Goal: Transaction & Acquisition: Obtain resource

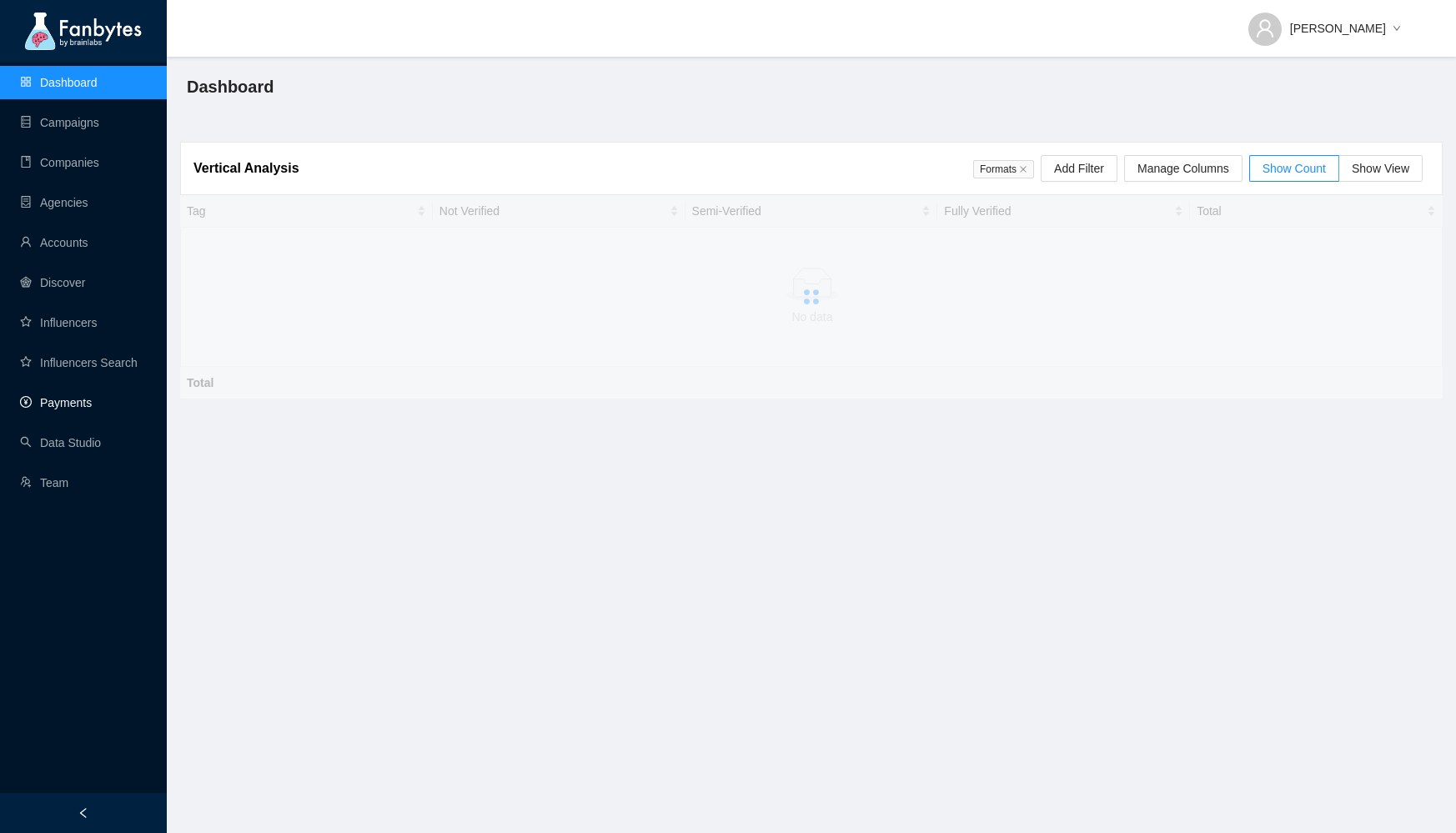
click at [67, 396] on link "Payments" at bounding box center [56, 402] width 71 height 14
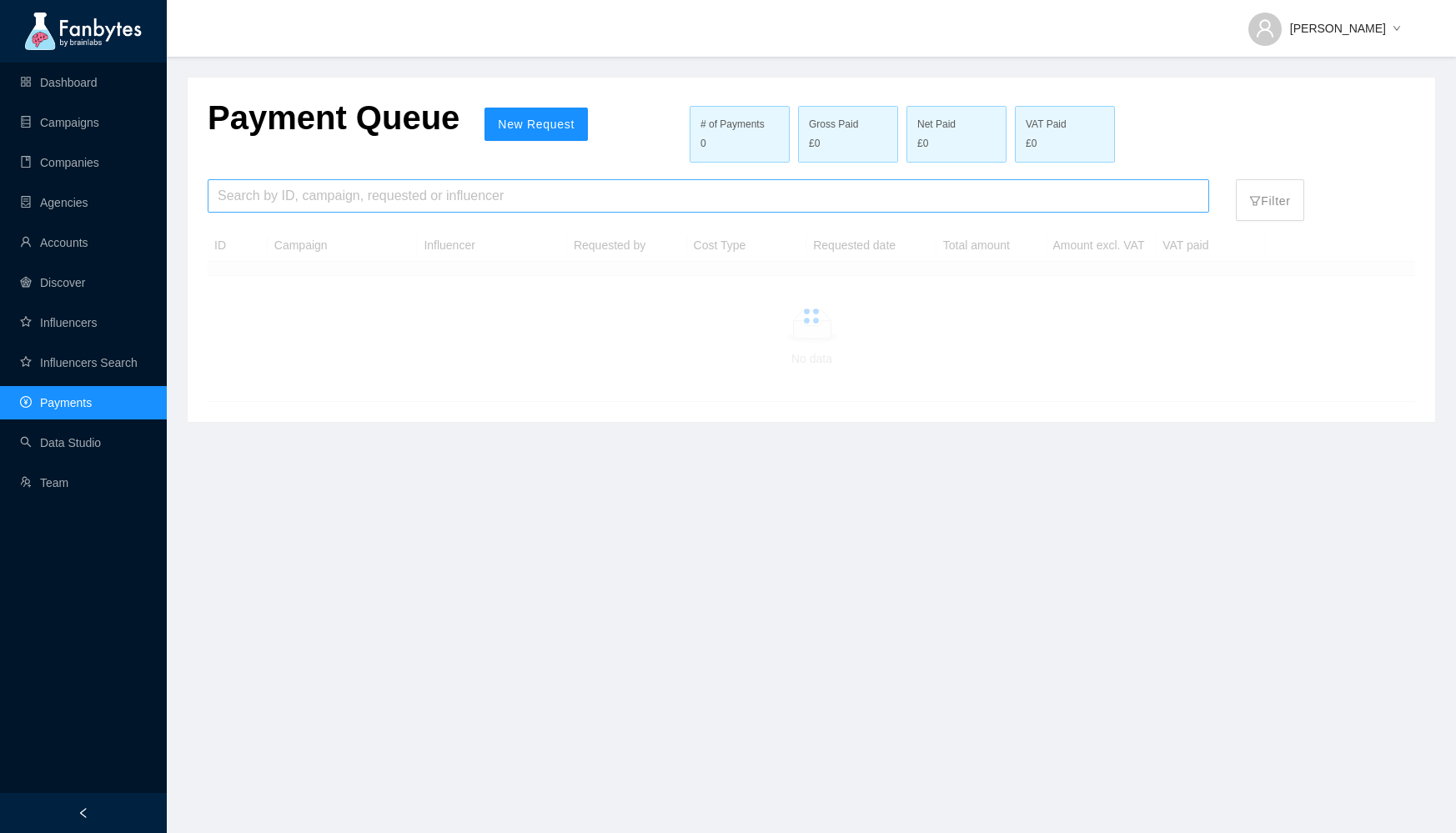
click at [271, 197] on input "search" at bounding box center [708, 196] width 982 height 32
type input "**********"
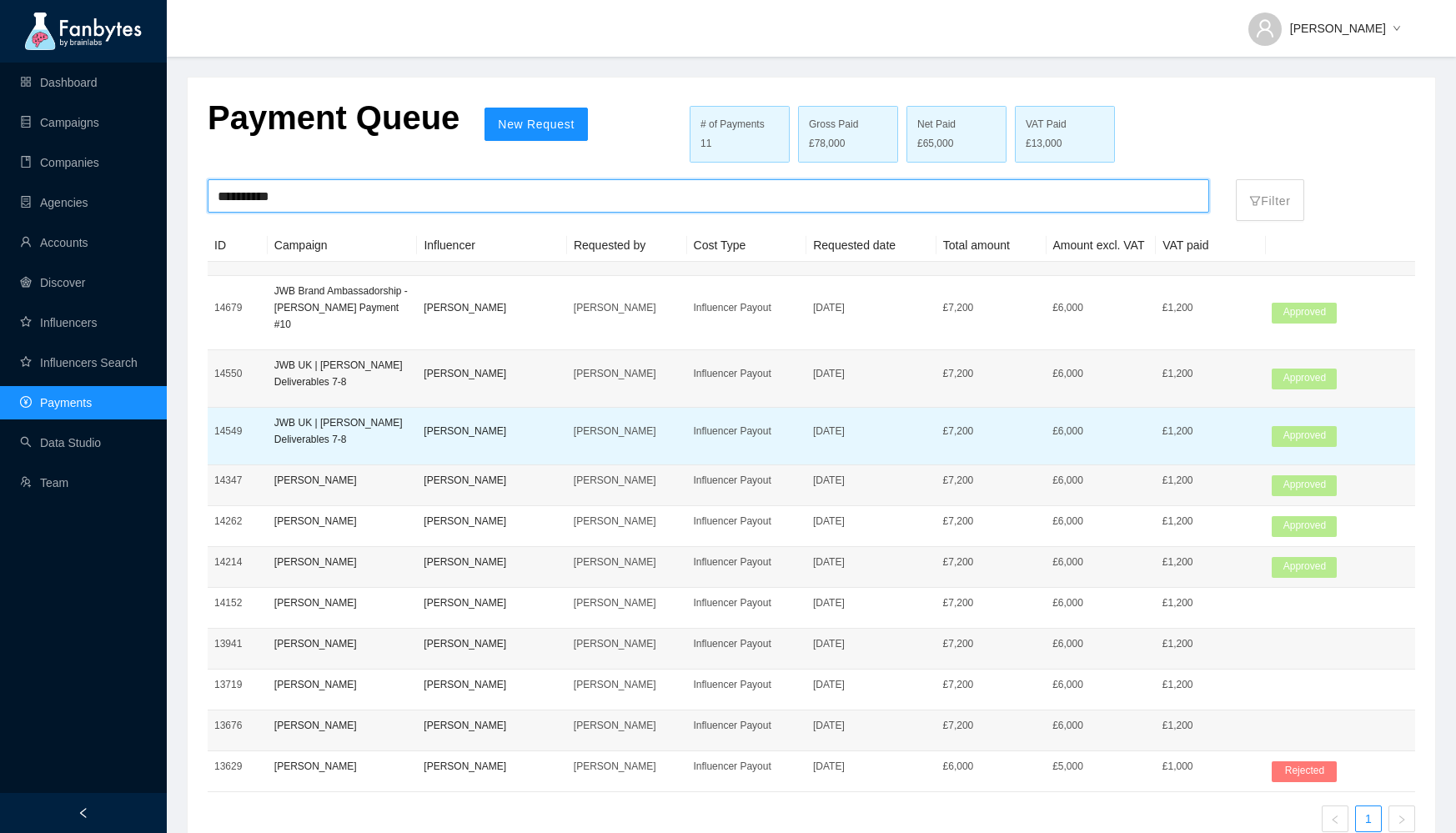
click at [536, 423] on p "[PERSON_NAME]" at bounding box center [492, 432] width 137 height 16
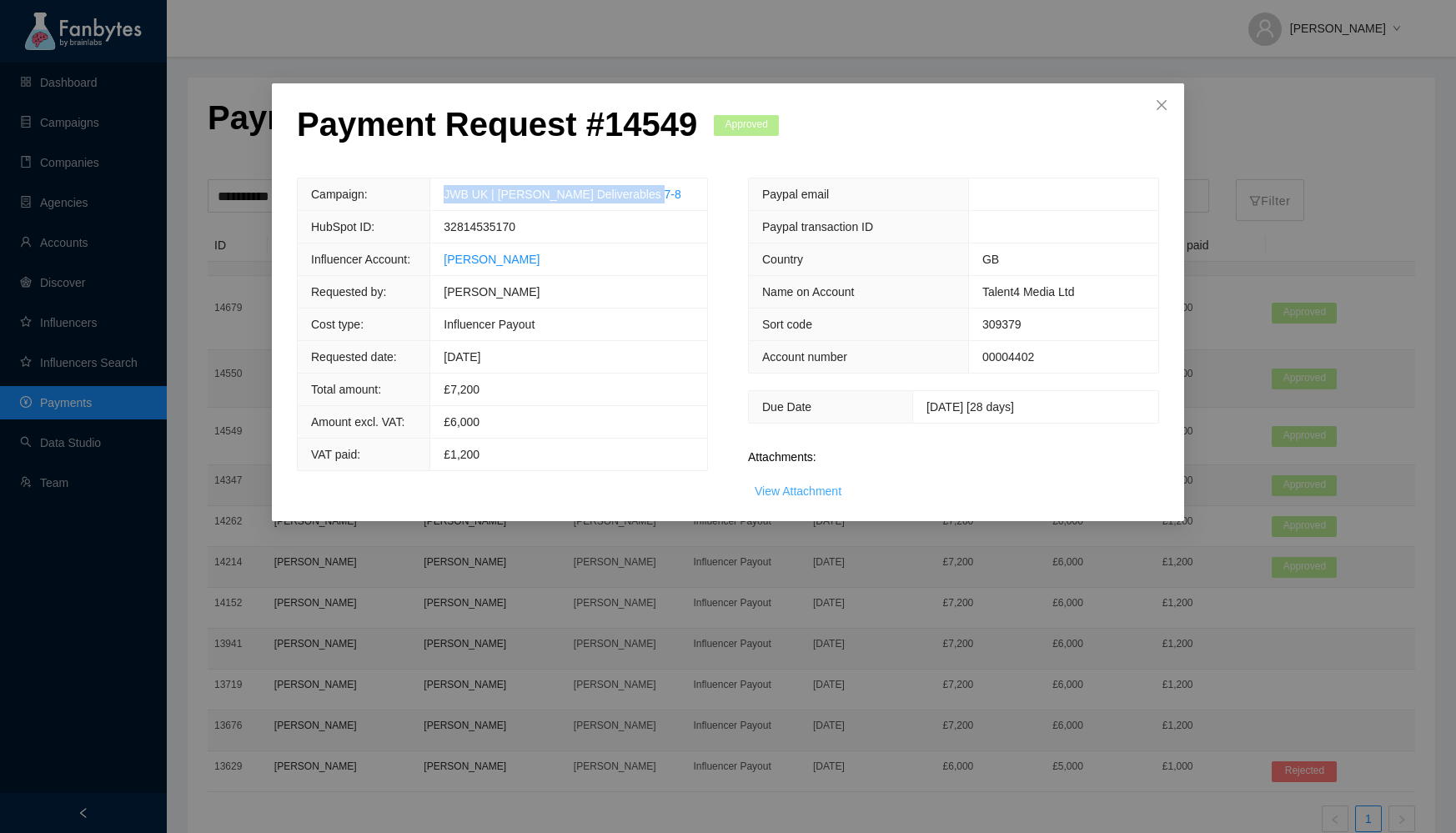
click at [804, 485] on link "View Attachment" at bounding box center [798, 491] width 87 height 14
click at [515, 220] on span "32814535170" at bounding box center [479, 227] width 71 height 14
copy span "32814535170"
click at [1161, 100] on icon "close" at bounding box center [1162, 105] width 14 height 14
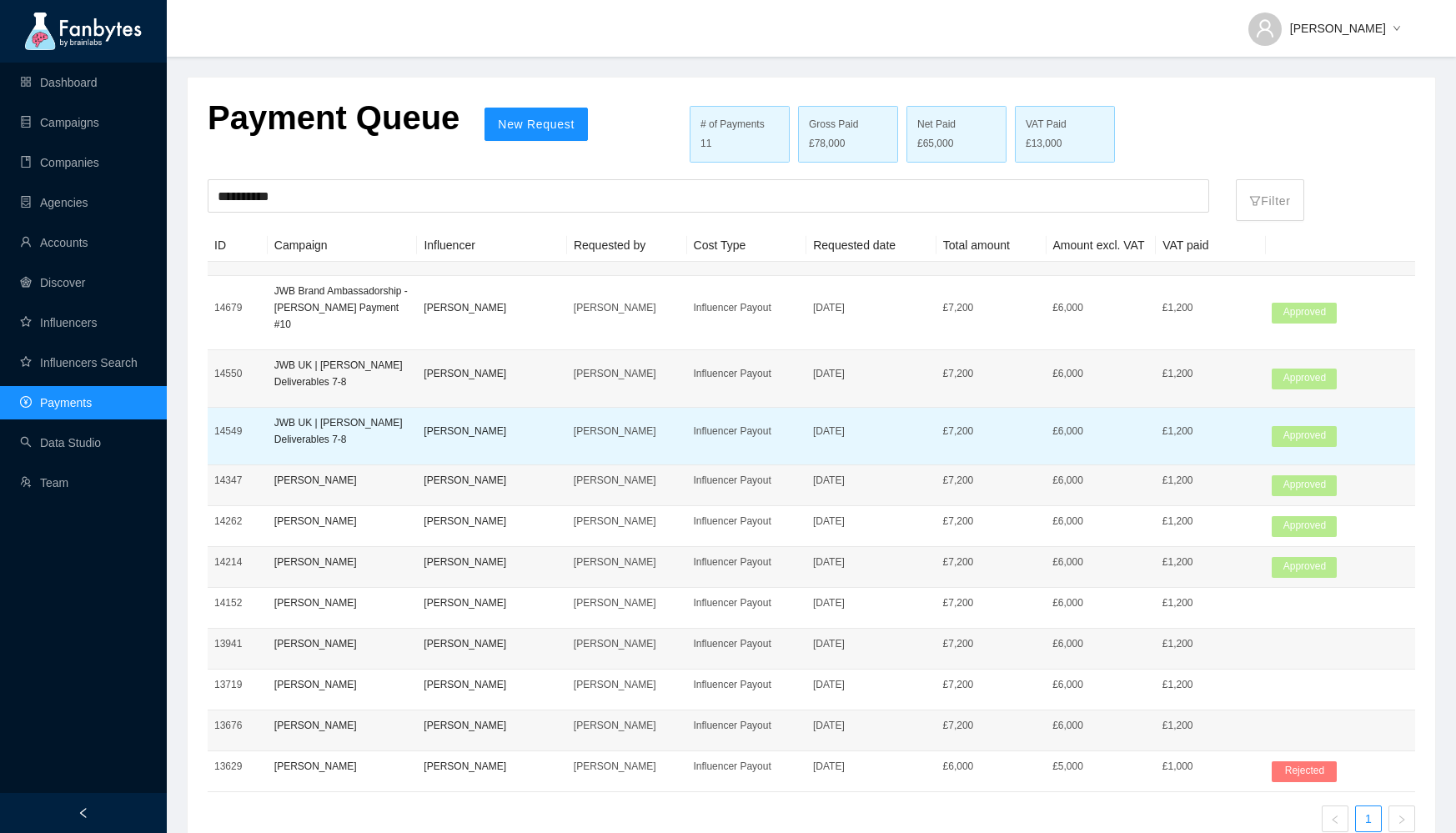
click at [569, 408] on td "[PERSON_NAME]" at bounding box center [626, 436] width 120 height 58
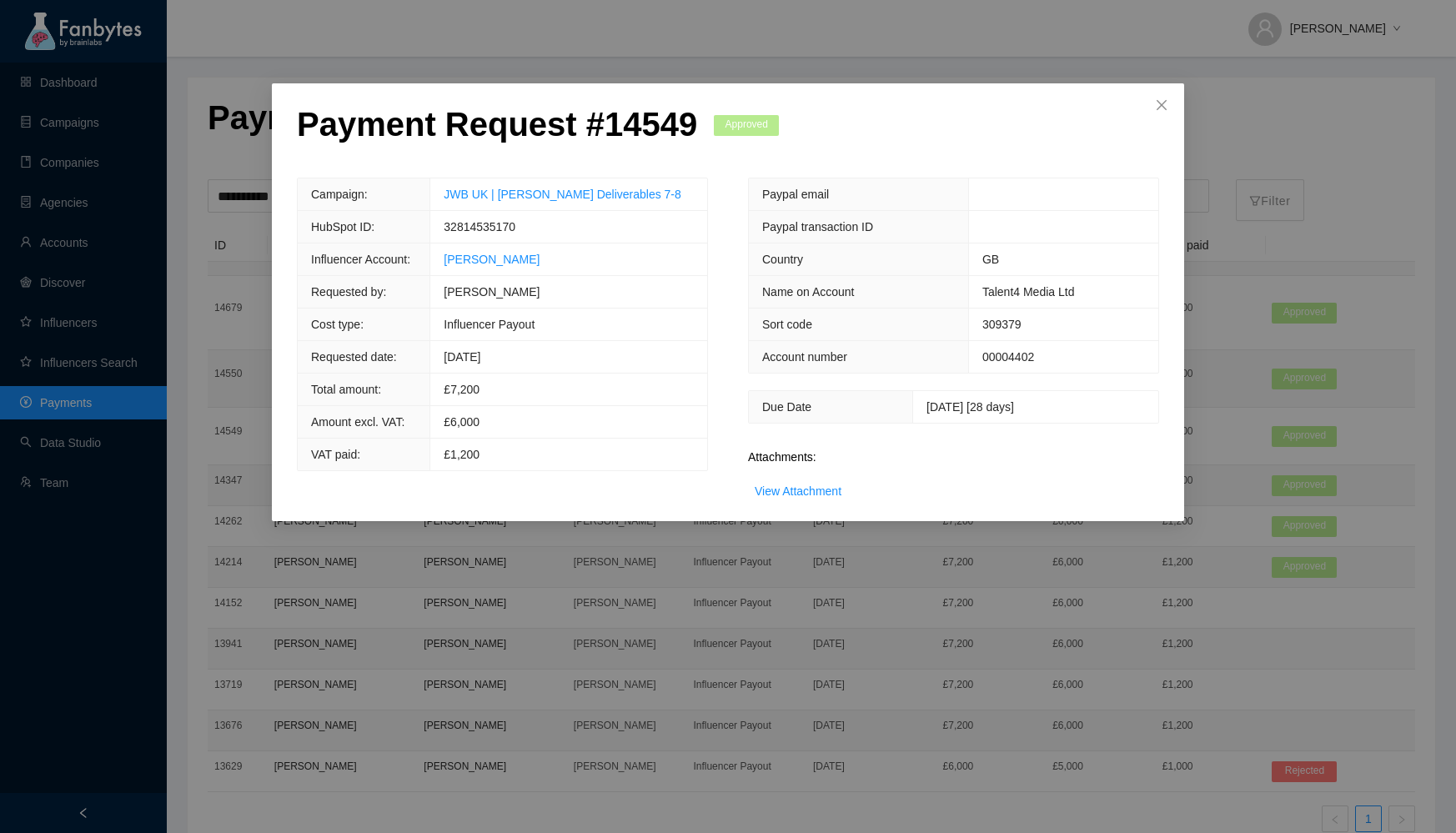
click at [813, 482] on div "View Attachment" at bounding box center [798, 491] width 87 height 18
click at [812, 490] on link "View Attachment" at bounding box center [798, 491] width 87 height 14
click at [1161, 100] on icon "close" at bounding box center [1162, 105] width 14 height 14
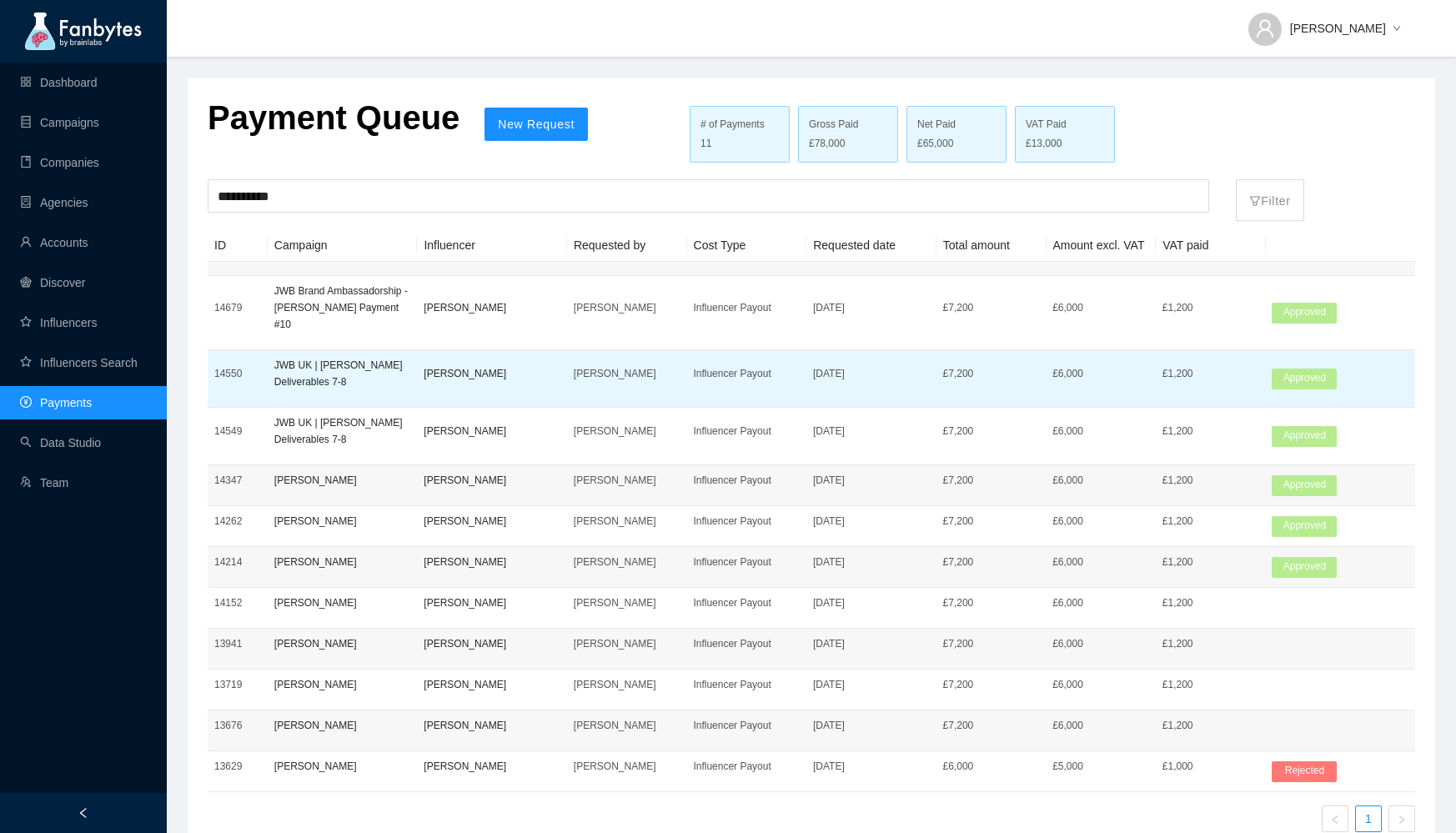
click at [545, 366] on p "[PERSON_NAME]" at bounding box center [492, 374] width 137 height 16
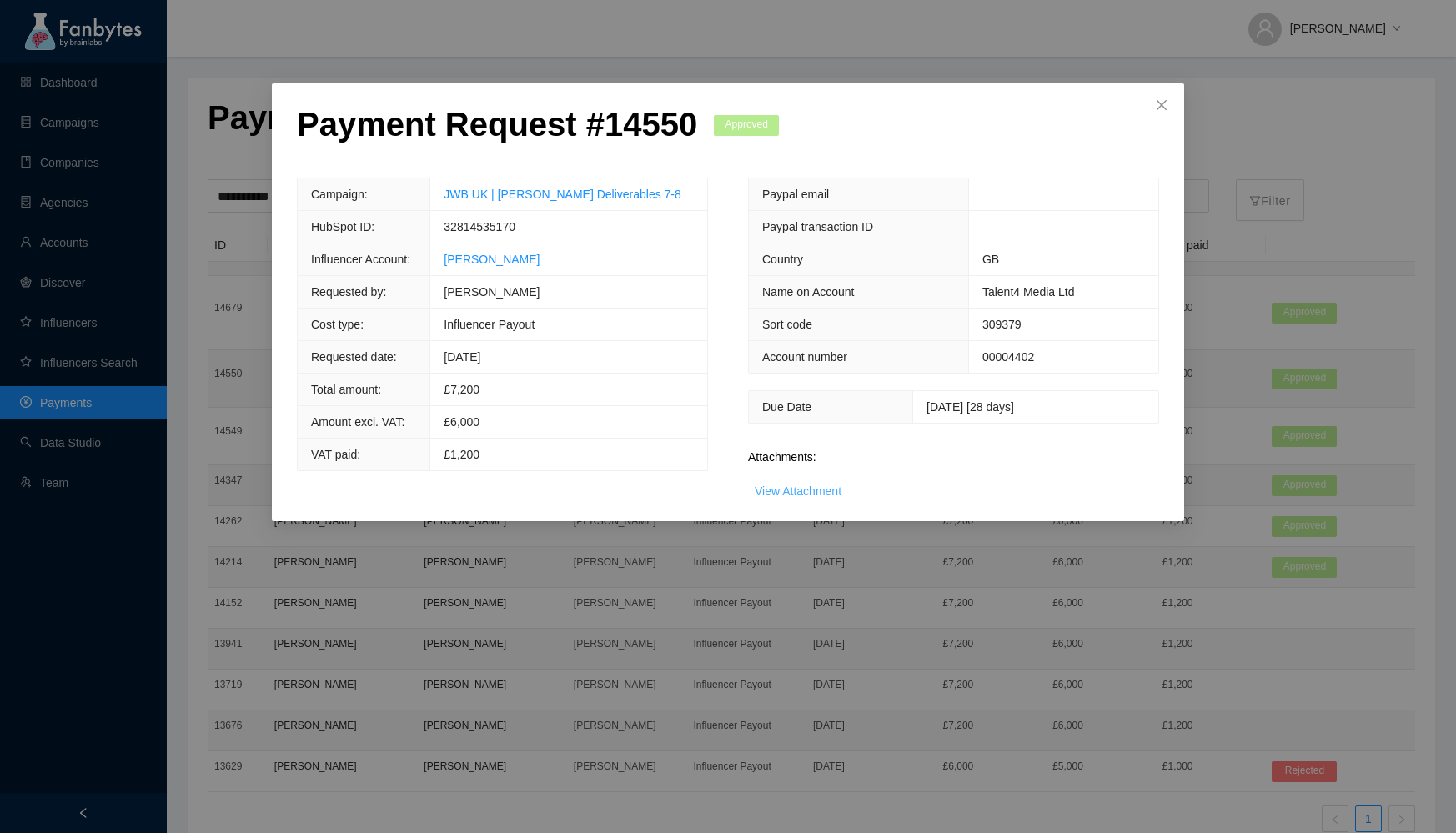
click at [806, 490] on link "View Attachment" at bounding box center [798, 491] width 87 height 14
click at [573, 63] on div "Payment Request # 14550 Approved Campaign: JWB UK | [PERSON_NAME] Deliverables …" at bounding box center [728, 416] width 1456 height 833
click at [1149, 101] on span "Close" at bounding box center [1161, 105] width 45 height 45
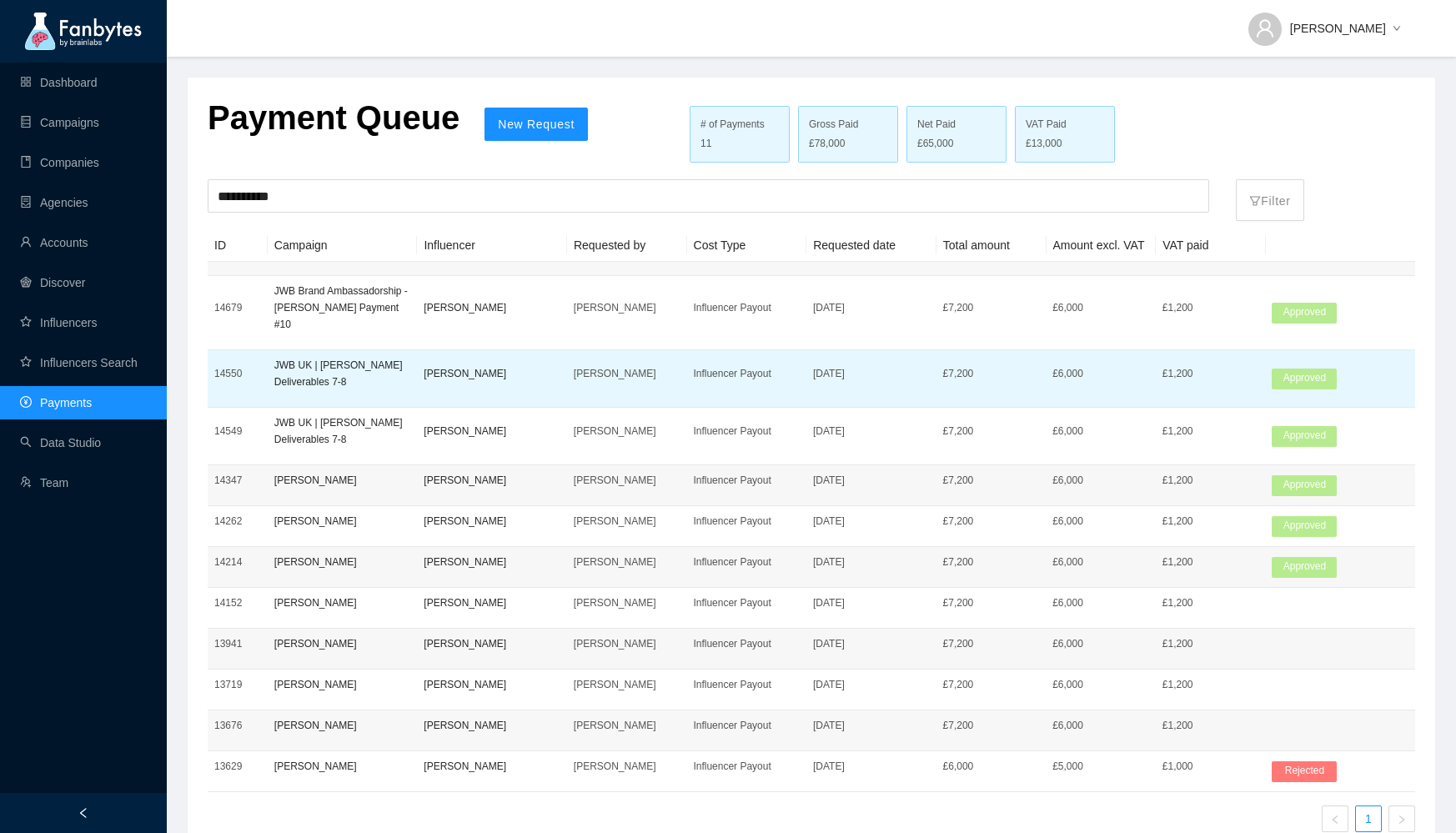
click at [494, 374] on td "[PERSON_NAME]" at bounding box center [492, 379] width 150 height 58
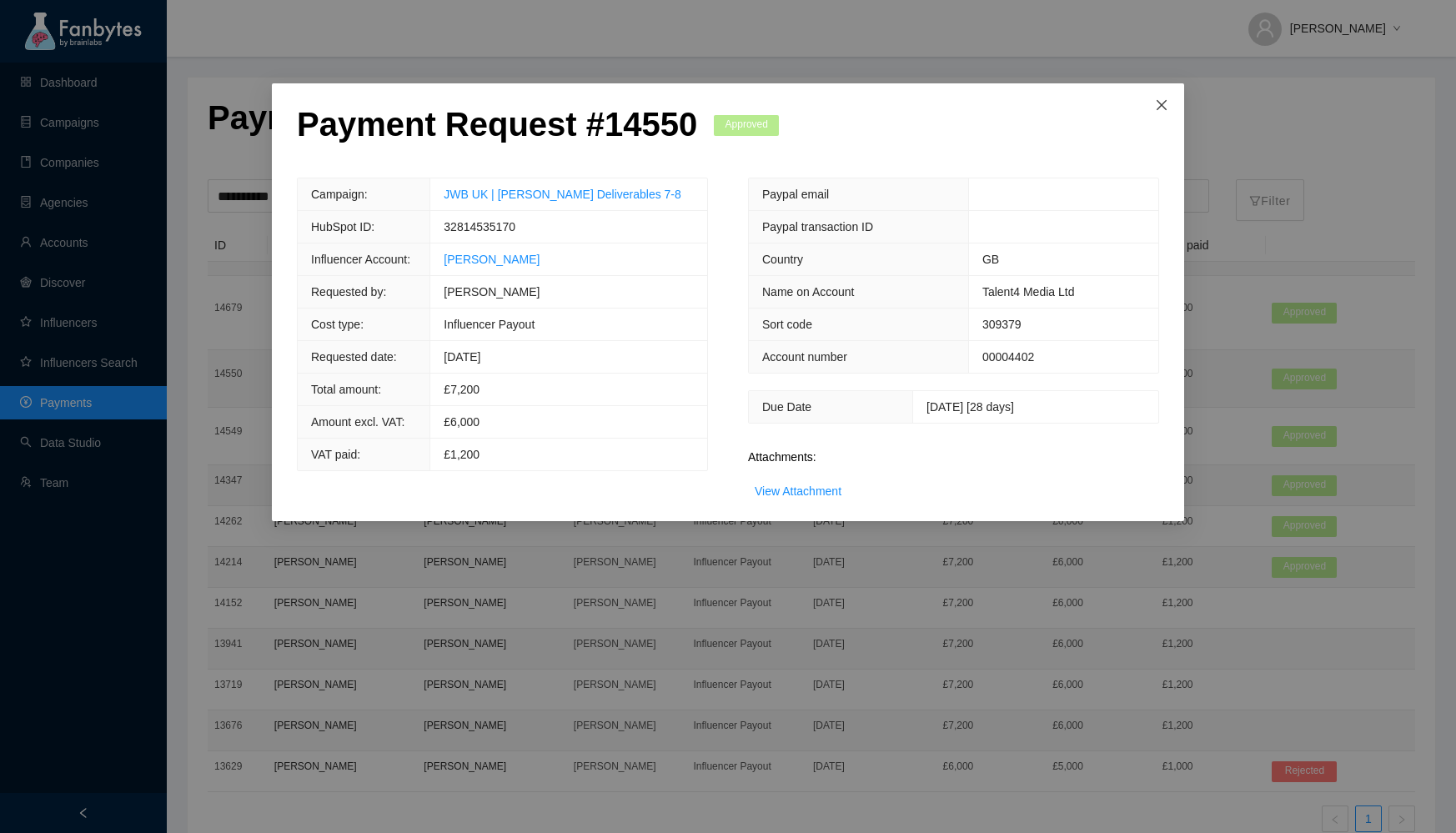
click at [1159, 96] on span "Close" at bounding box center [1161, 105] width 45 height 45
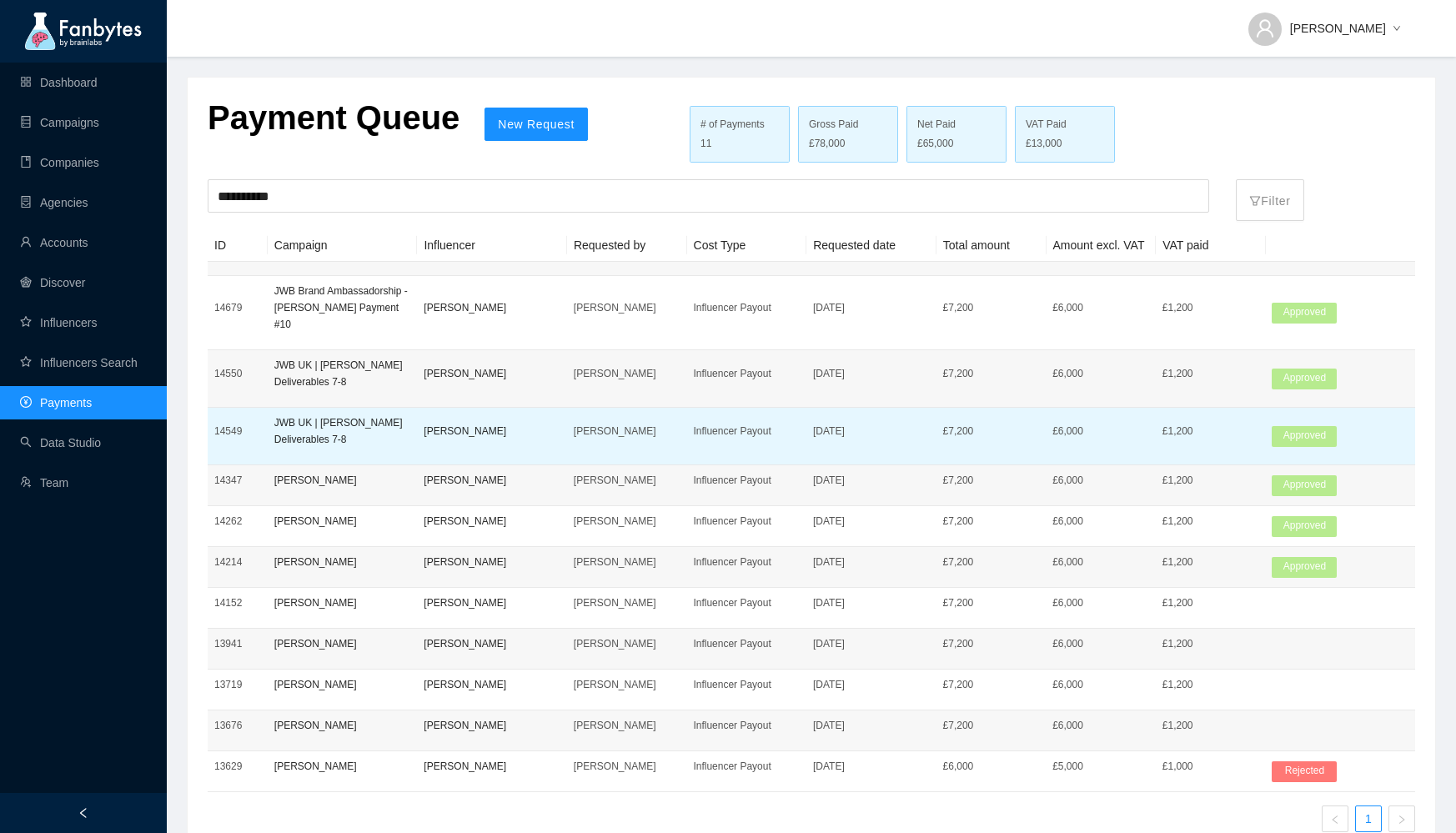
click at [456, 428] on td "[PERSON_NAME]" at bounding box center [492, 436] width 150 height 58
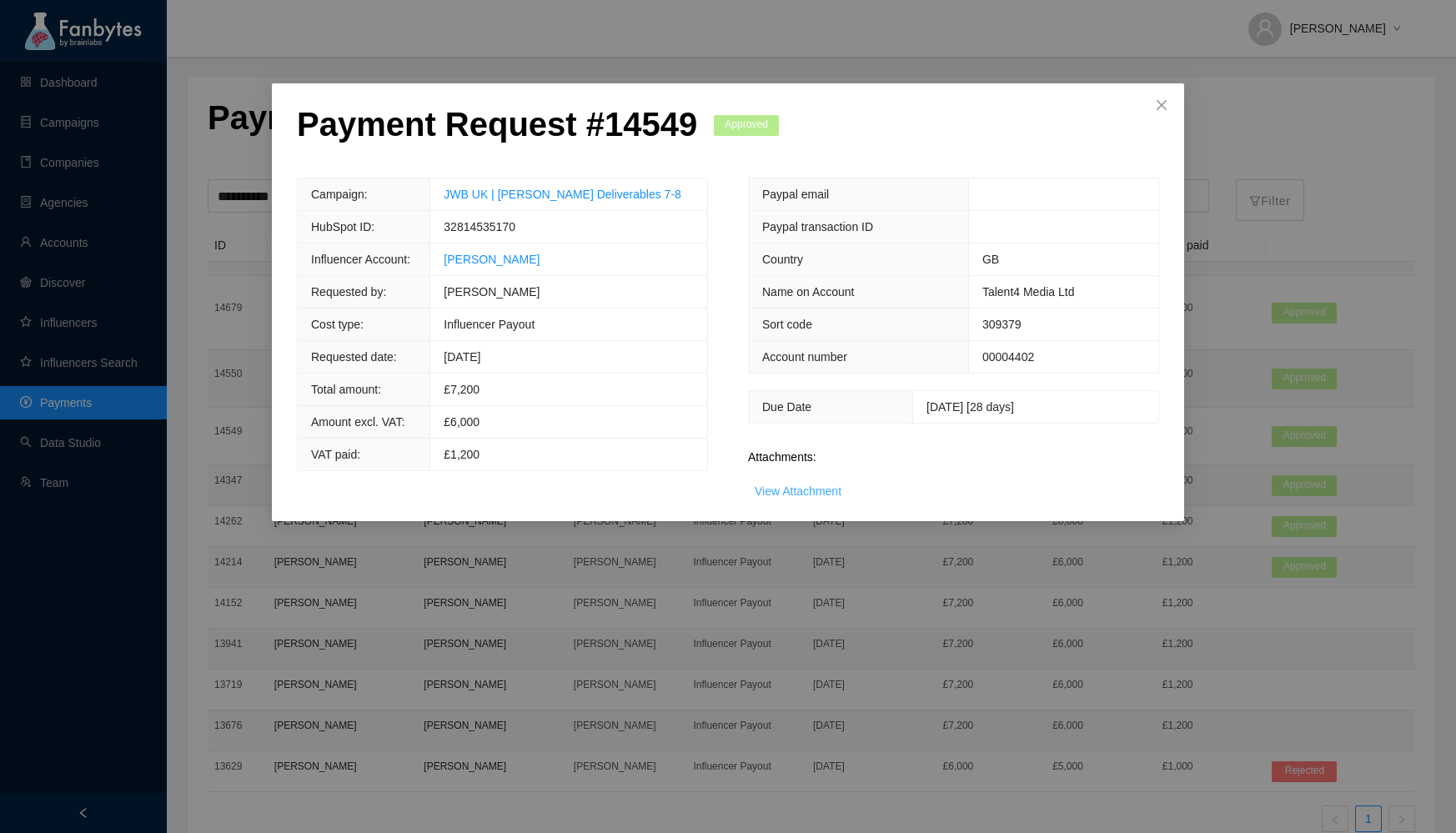
click at [796, 493] on link "View Attachment" at bounding box center [798, 491] width 87 height 14
click at [1158, 108] on icon "close" at bounding box center [1161, 104] width 10 height 10
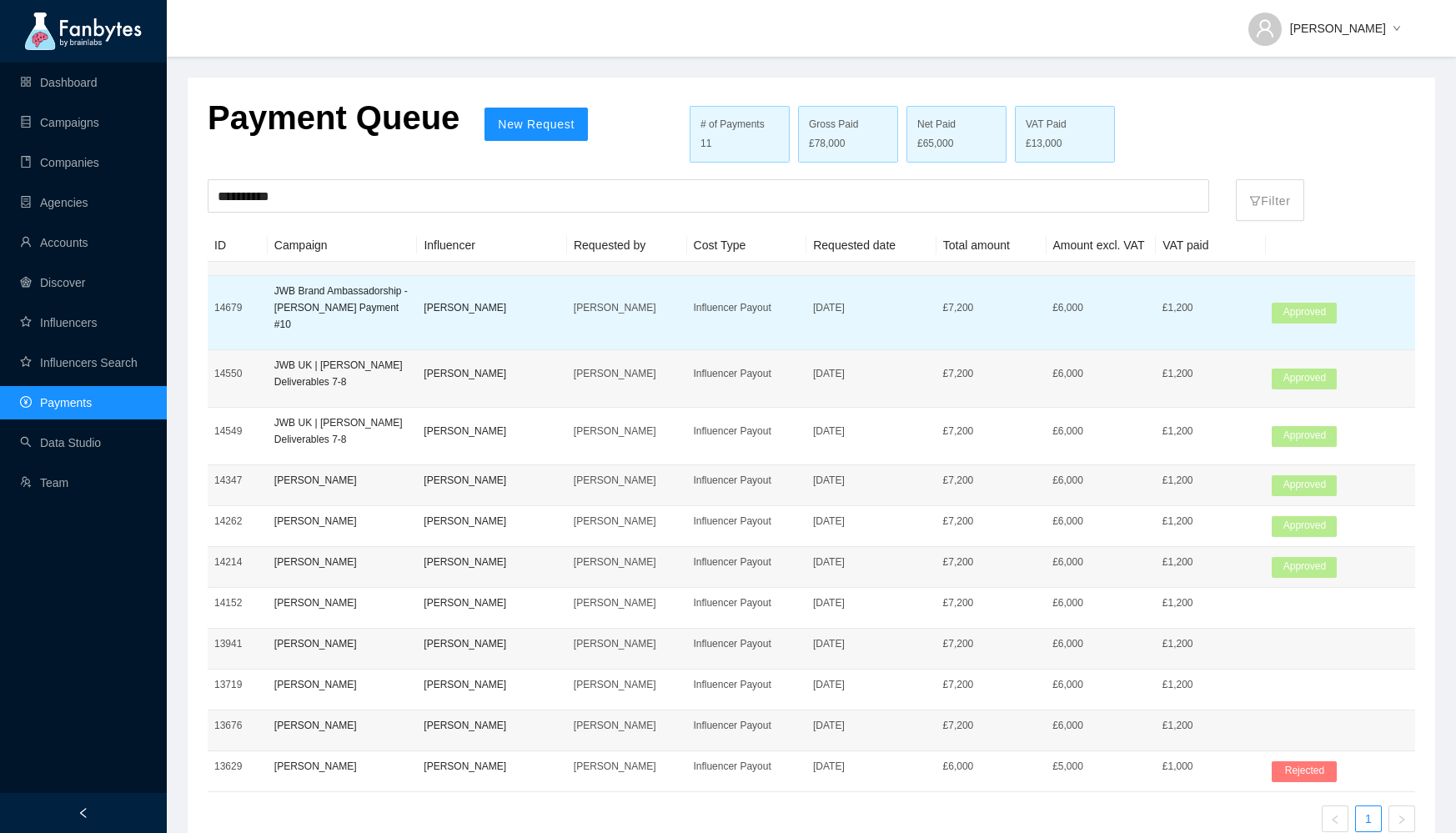
click at [494, 300] on p "[PERSON_NAME]" at bounding box center [492, 308] width 137 height 16
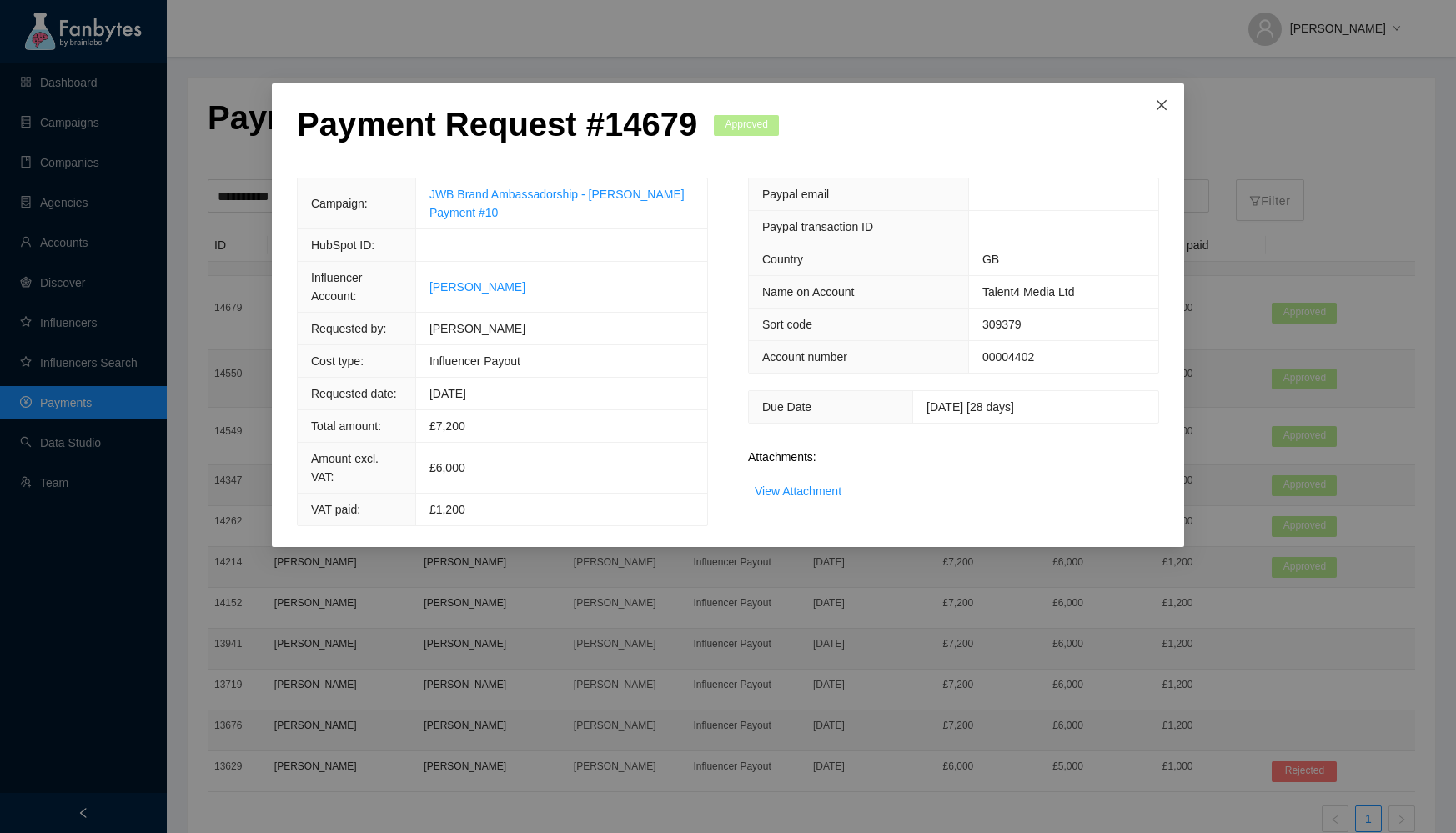
click at [1161, 91] on span "Close" at bounding box center [1161, 105] width 45 height 45
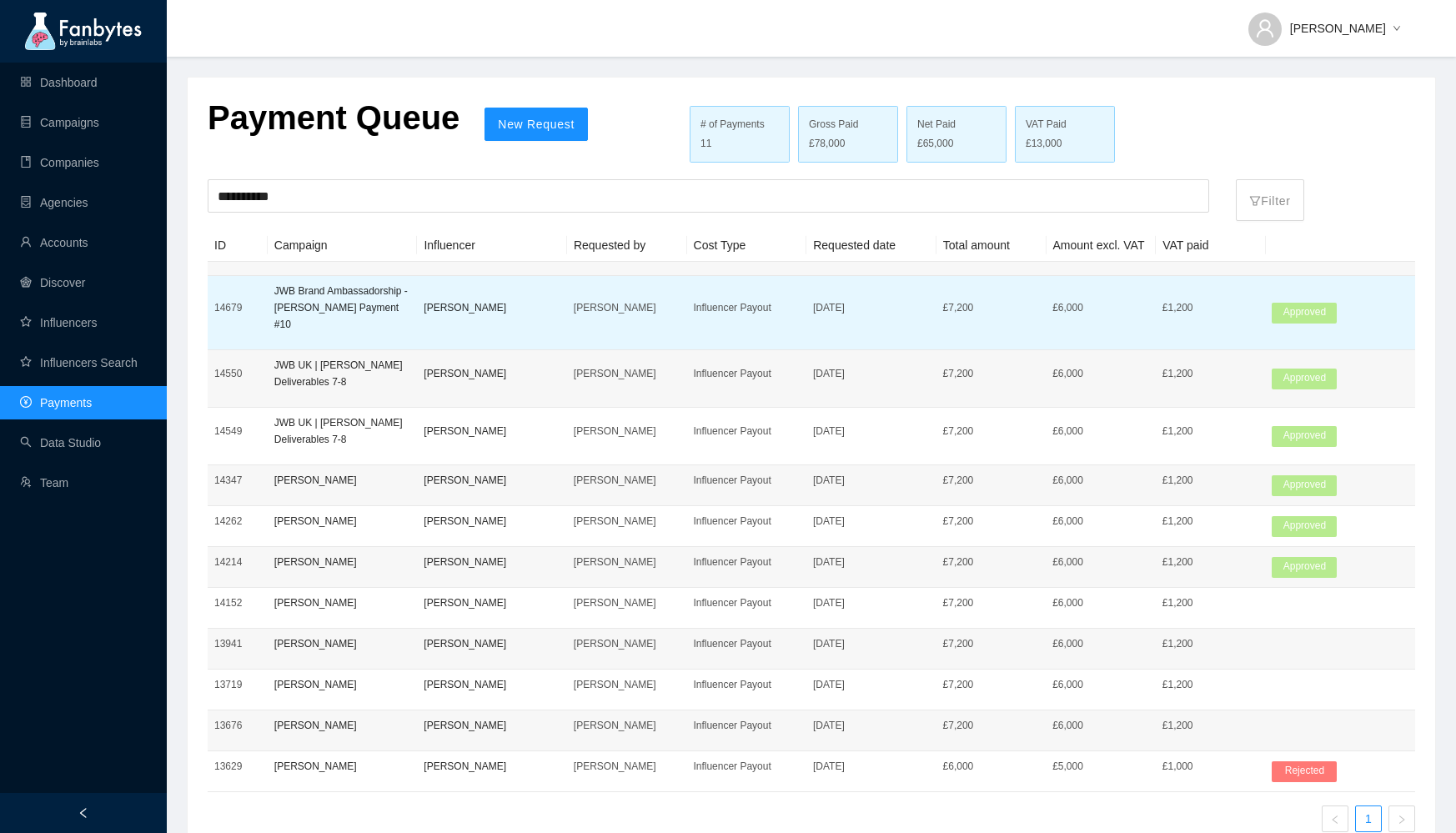
click at [557, 308] on td "[PERSON_NAME]" at bounding box center [492, 313] width 150 height 74
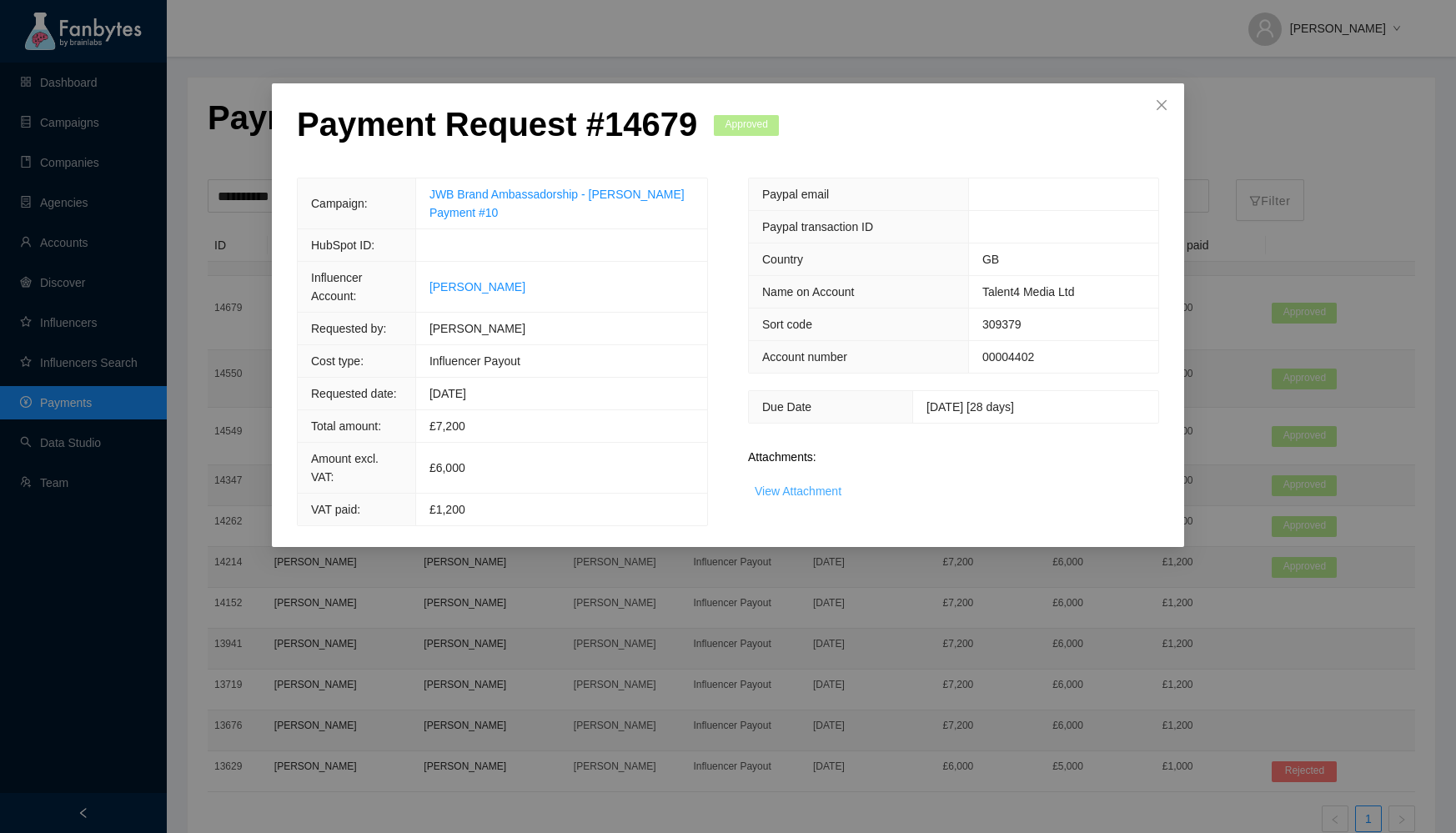
click at [831, 492] on link "View Attachment" at bounding box center [798, 491] width 87 height 14
click at [1165, 100] on icon "close" at bounding box center [1162, 105] width 14 height 14
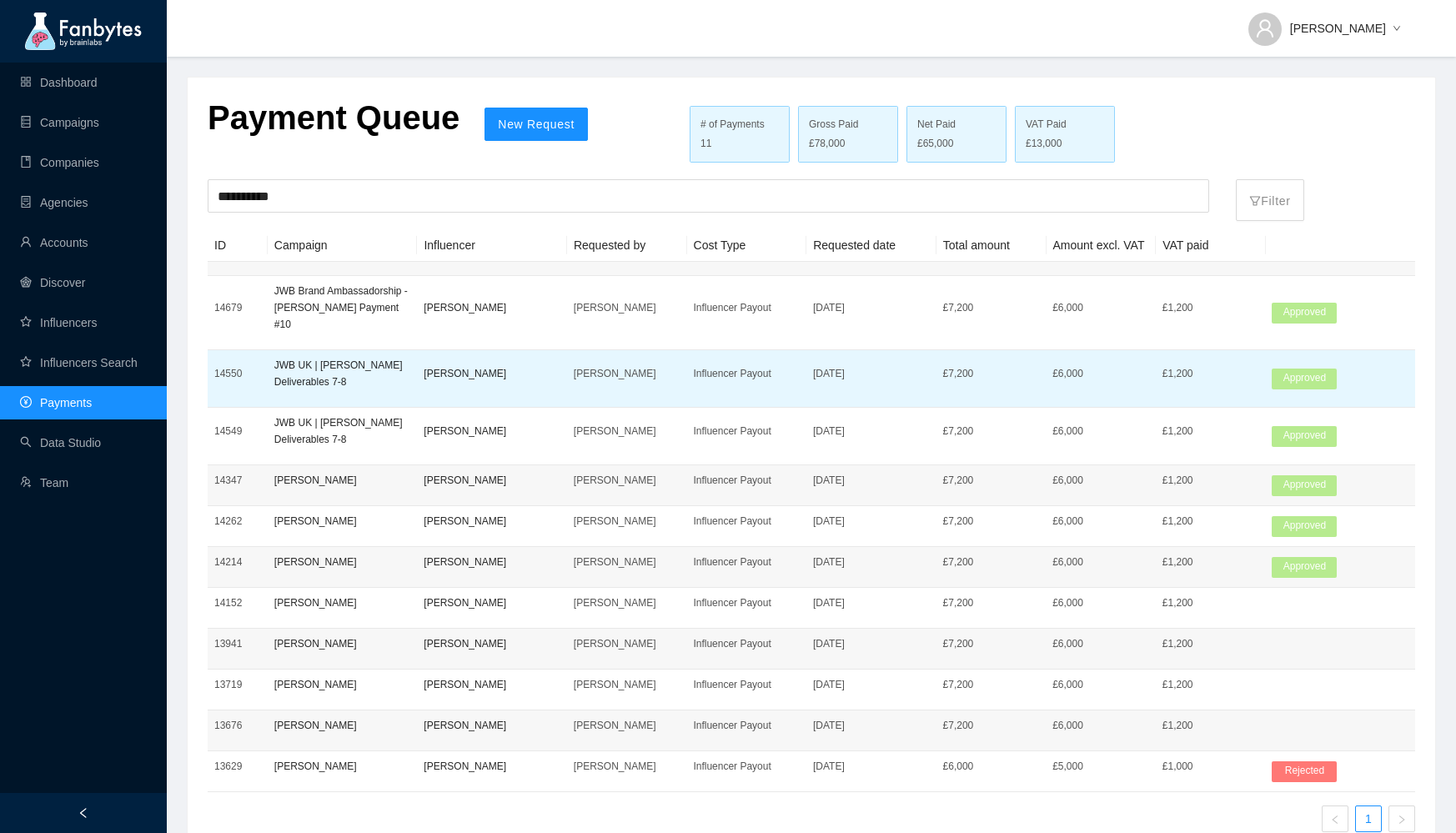
click at [468, 350] on td "[PERSON_NAME]" at bounding box center [492, 379] width 150 height 58
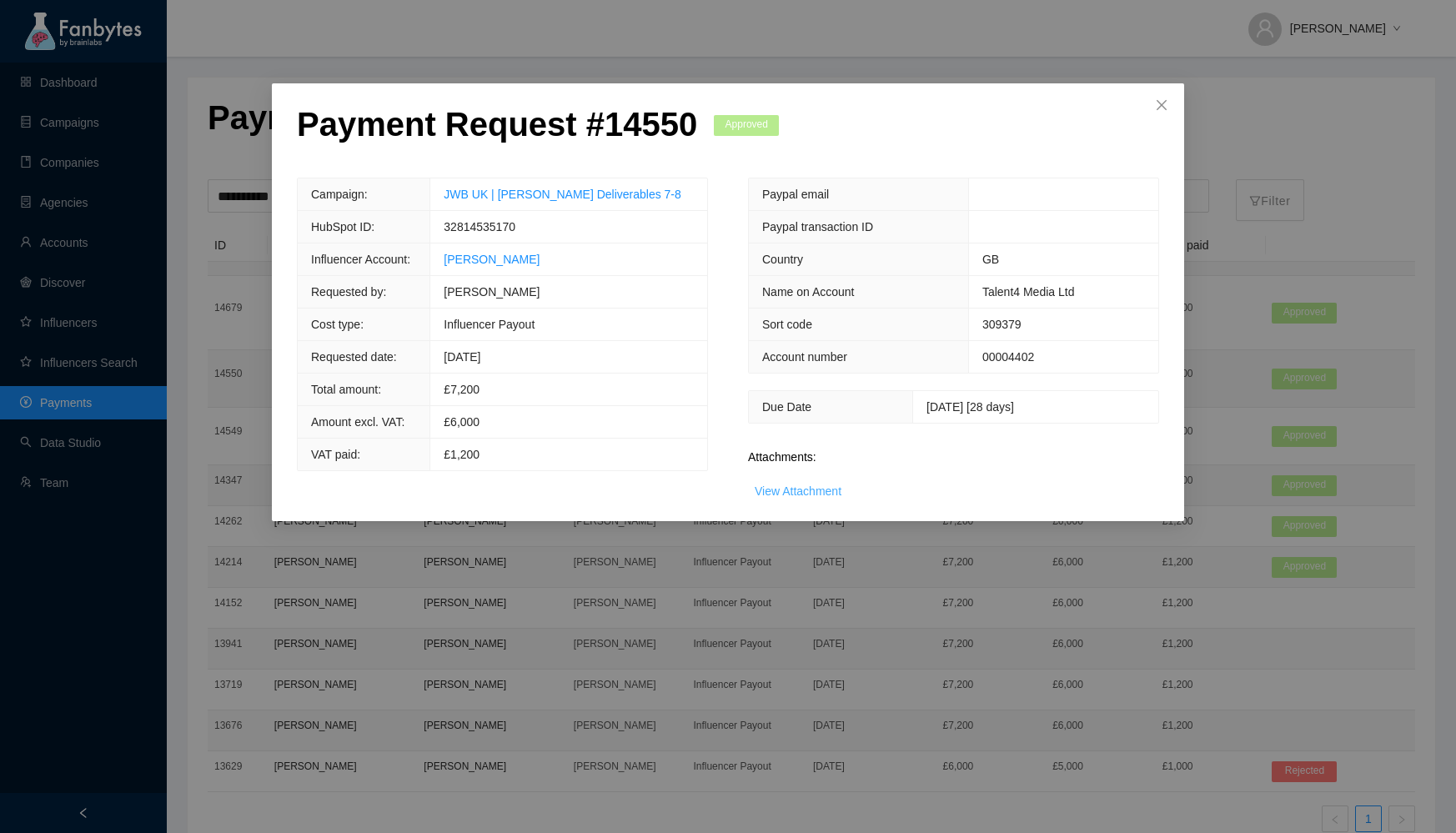
click at [792, 485] on link "View Attachment" at bounding box center [798, 491] width 87 height 14
click at [813, 491] on link "View Attachment" at bounding box center [798, 491] width 87 height 14
click at [804, 485] on link "View Attachment" at bounding box center [798, 491] width 87 height 14
click at [1160, 101] on icon "close" at bounding box center [1162, 105] width 14 height 14
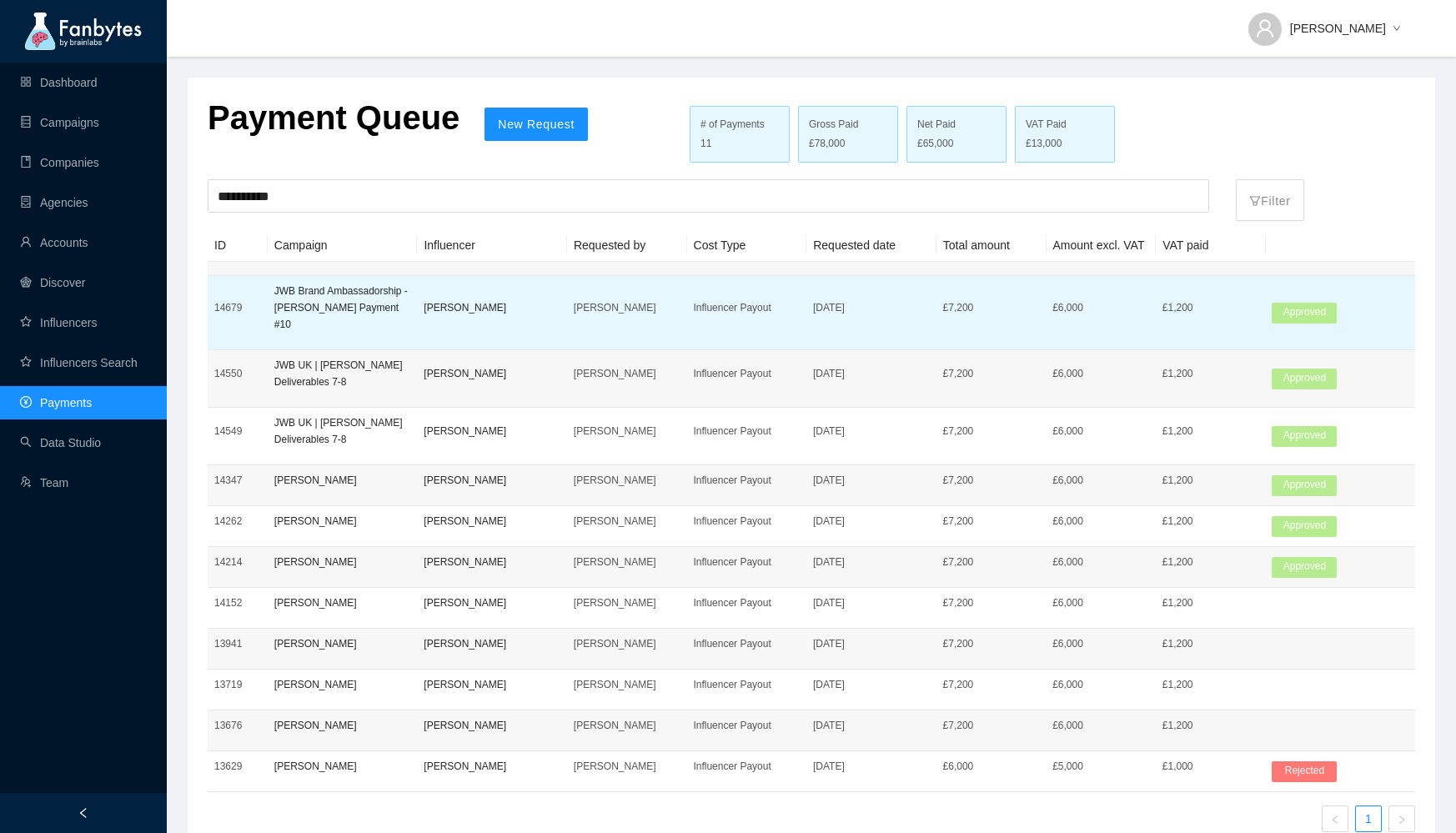
click at [449, 317] on td "[PERSON_NAME]" at bounding box center [492, 313] width 150 height 74
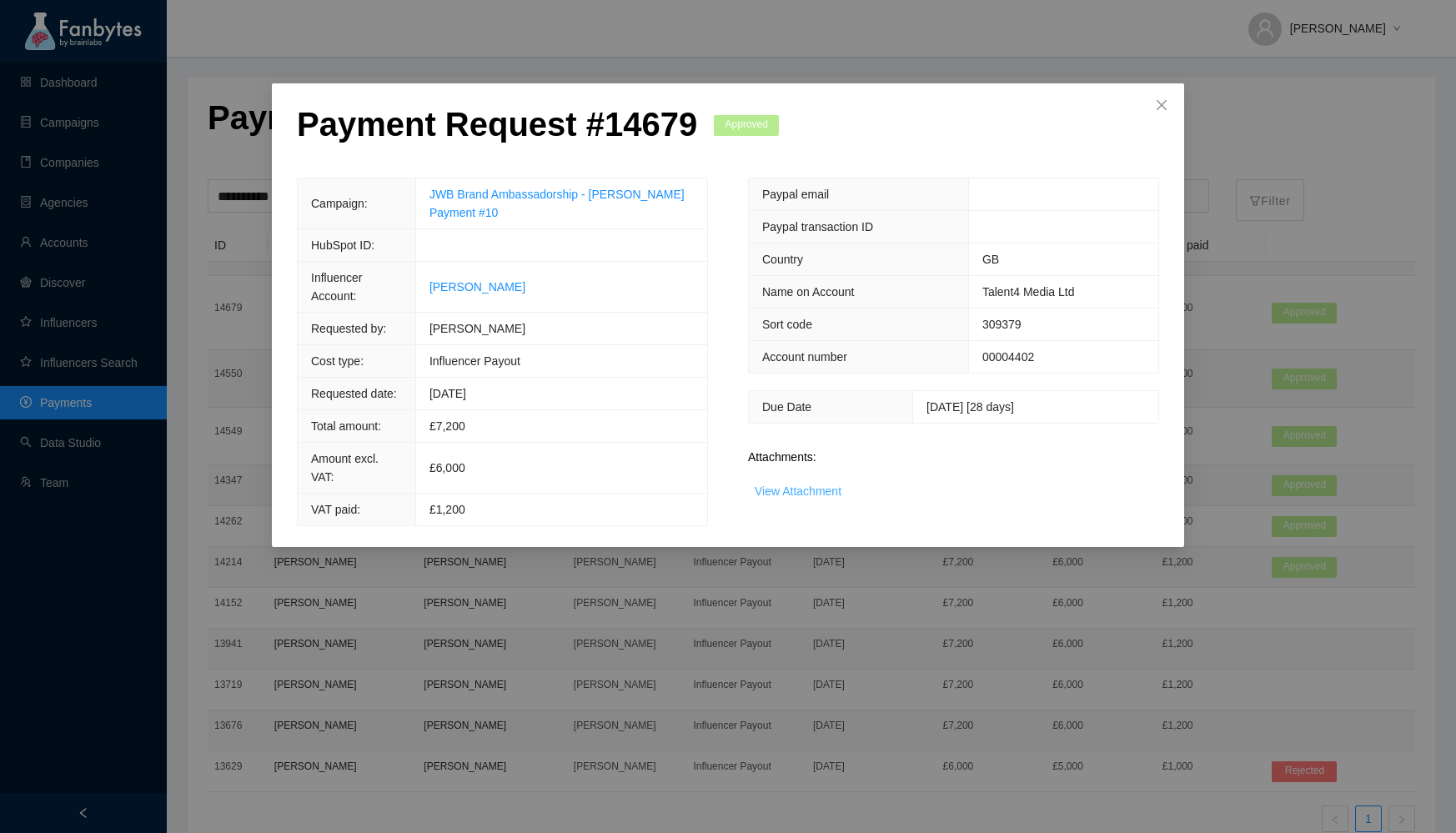
click at [807, 485] on link "View Attachment" at bounding box center [798, 491] width 87 height 14
click at [1171, 104] on span "Close" at bounding box center [1161, 105] width 45 height 45
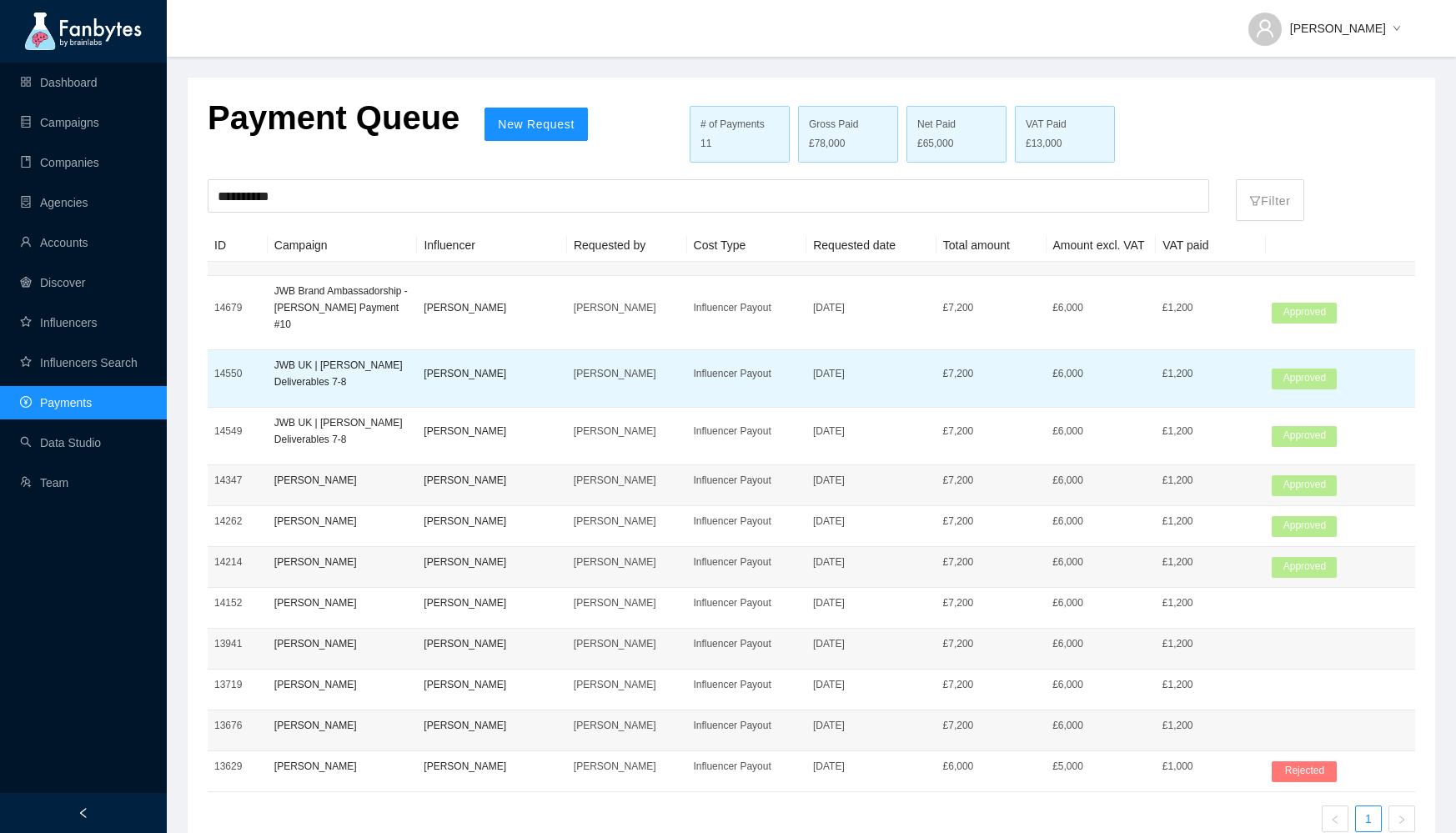
click at [360, 358] on p "JWB UK | [PERSON_NAME] Deliverables 7-8" at bounding box center [343, 373] width 137 height 33
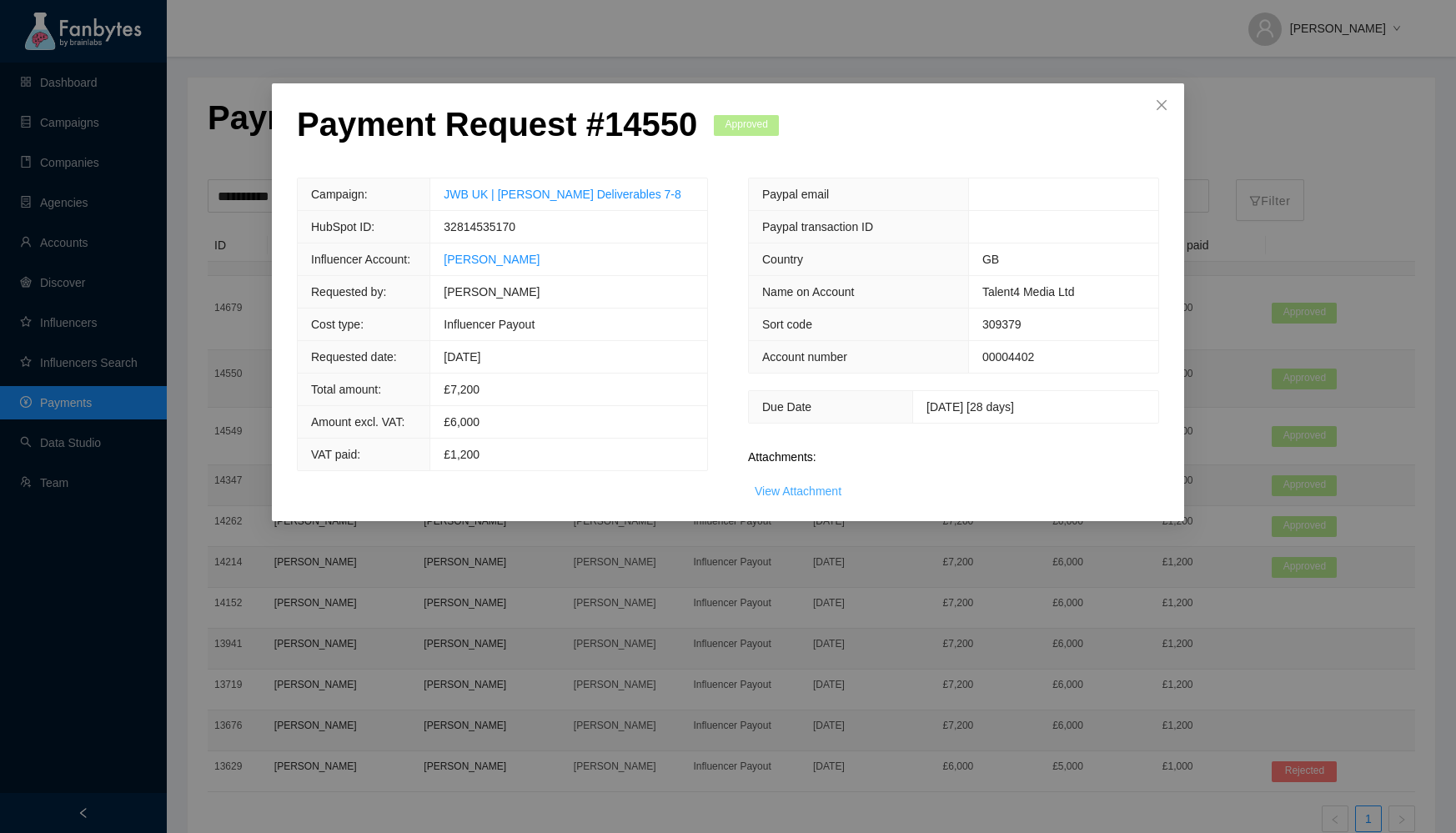
click at [810, 485] on link "View Attachment" at bounding box center [798, 491] width 87 height 14
click at [1167, 107] on icon "close" at bounding box center [1162, 105] width 14 height 14
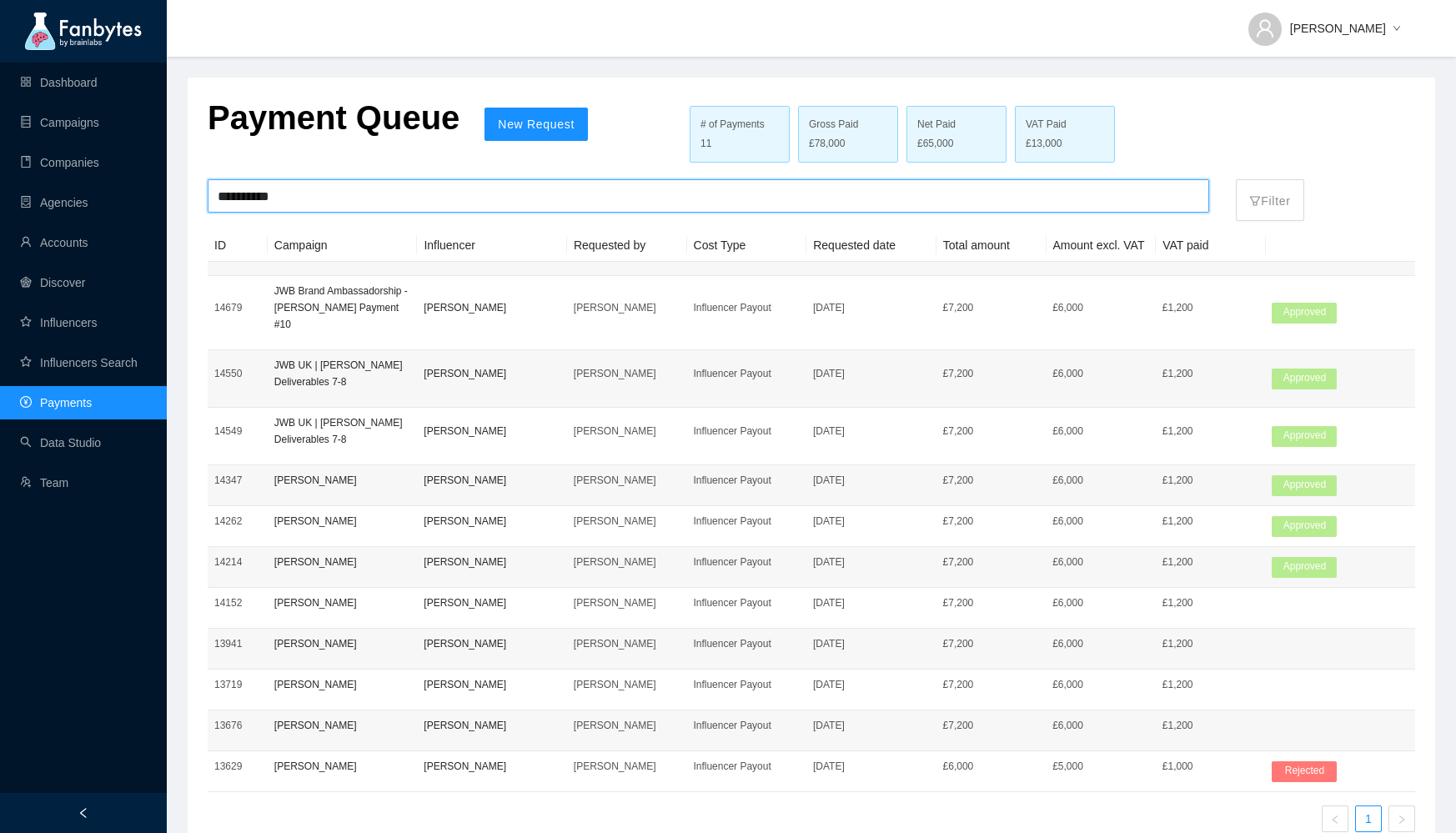
click at [285, 196] on input "**********" at bounding box center [708, 196] width 982 height 32
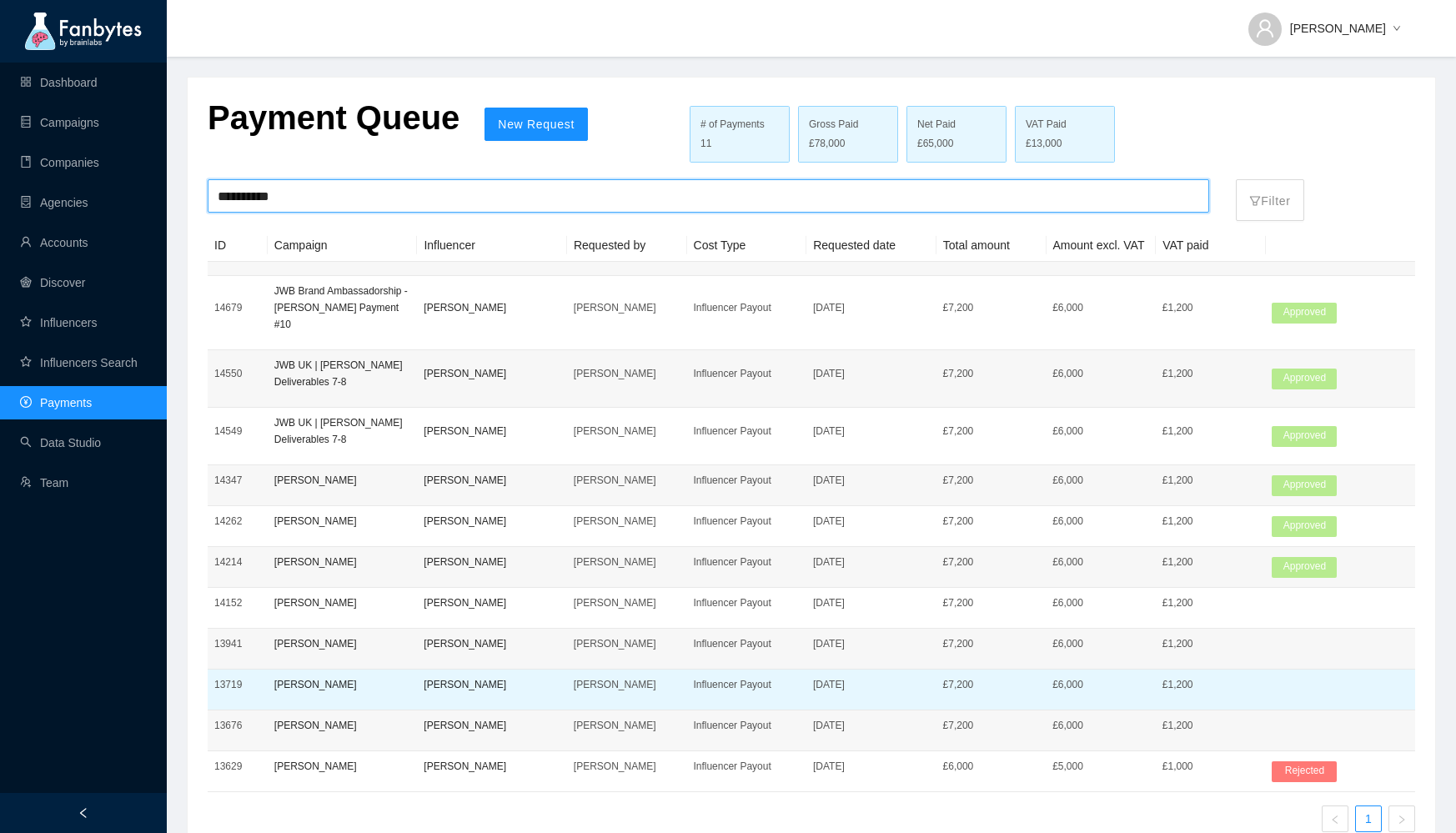
scroll to position [33, 0]
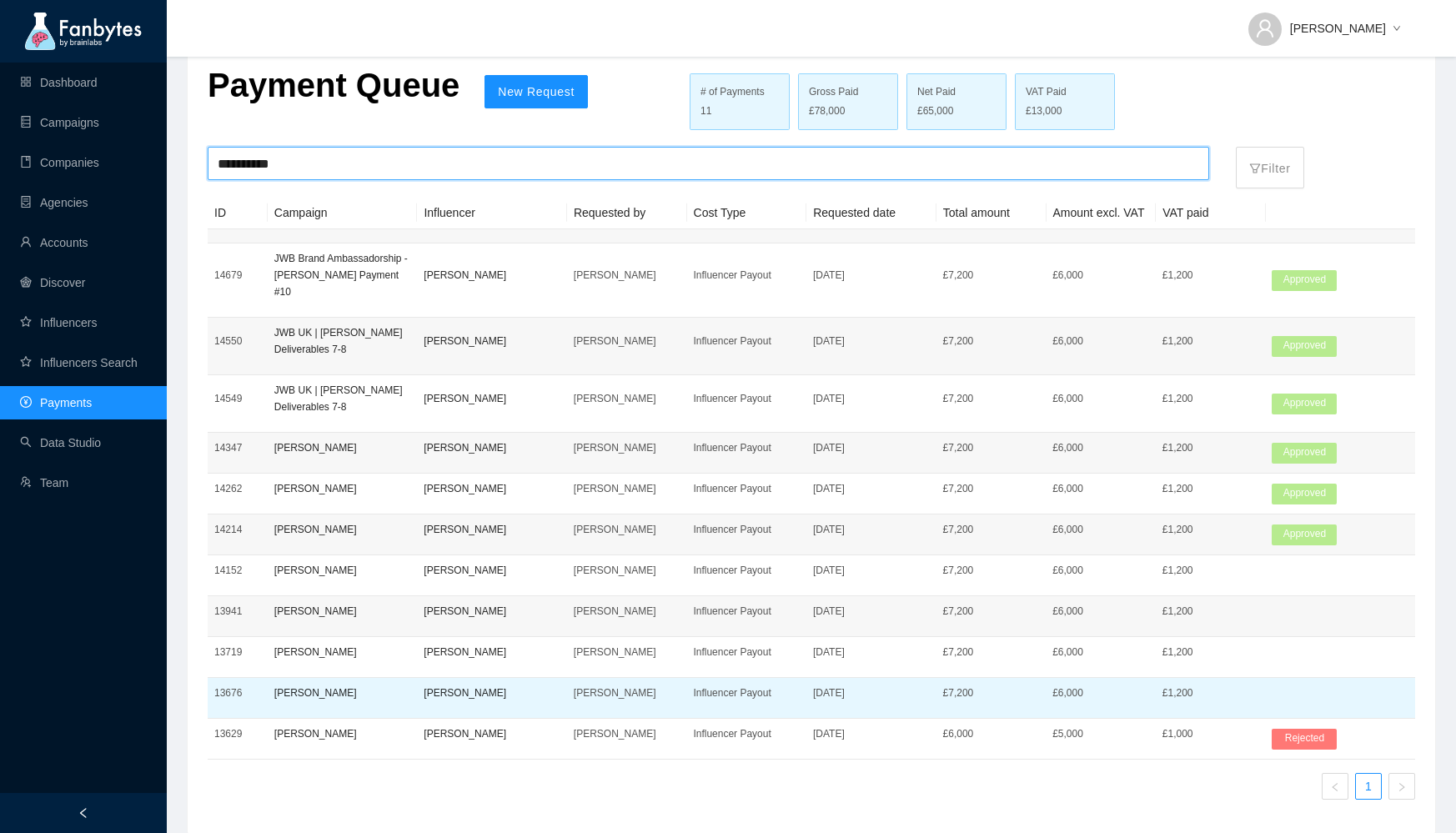
click at [601, 685] on p "[PERSON_NAME]" at bounding box center [627, 693] width 107 height 16
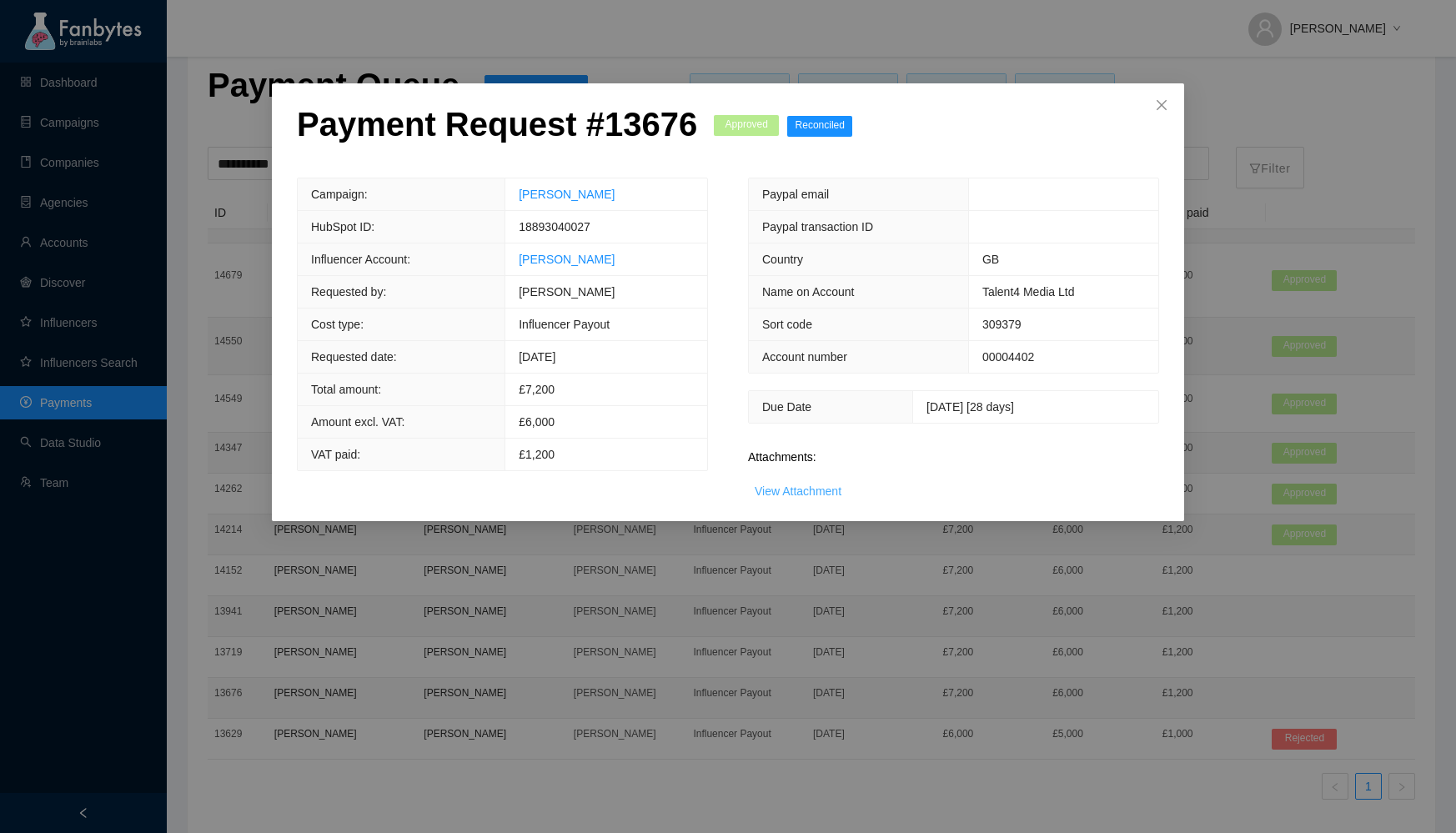
click at [833, 490] on link "View Attachment" at bounding box center [798, 491] width 87 height 14
click at [597, 527] on div "Payment Request # 13676 Approved Reconciled Campaign: [PERSON_NAME] HubSpot ID:…" at bounding box center [728, 416] width 1456 height 833
click at [1164, 109] on icon "close" at bounding box center [1161, 104] width 10 height 10
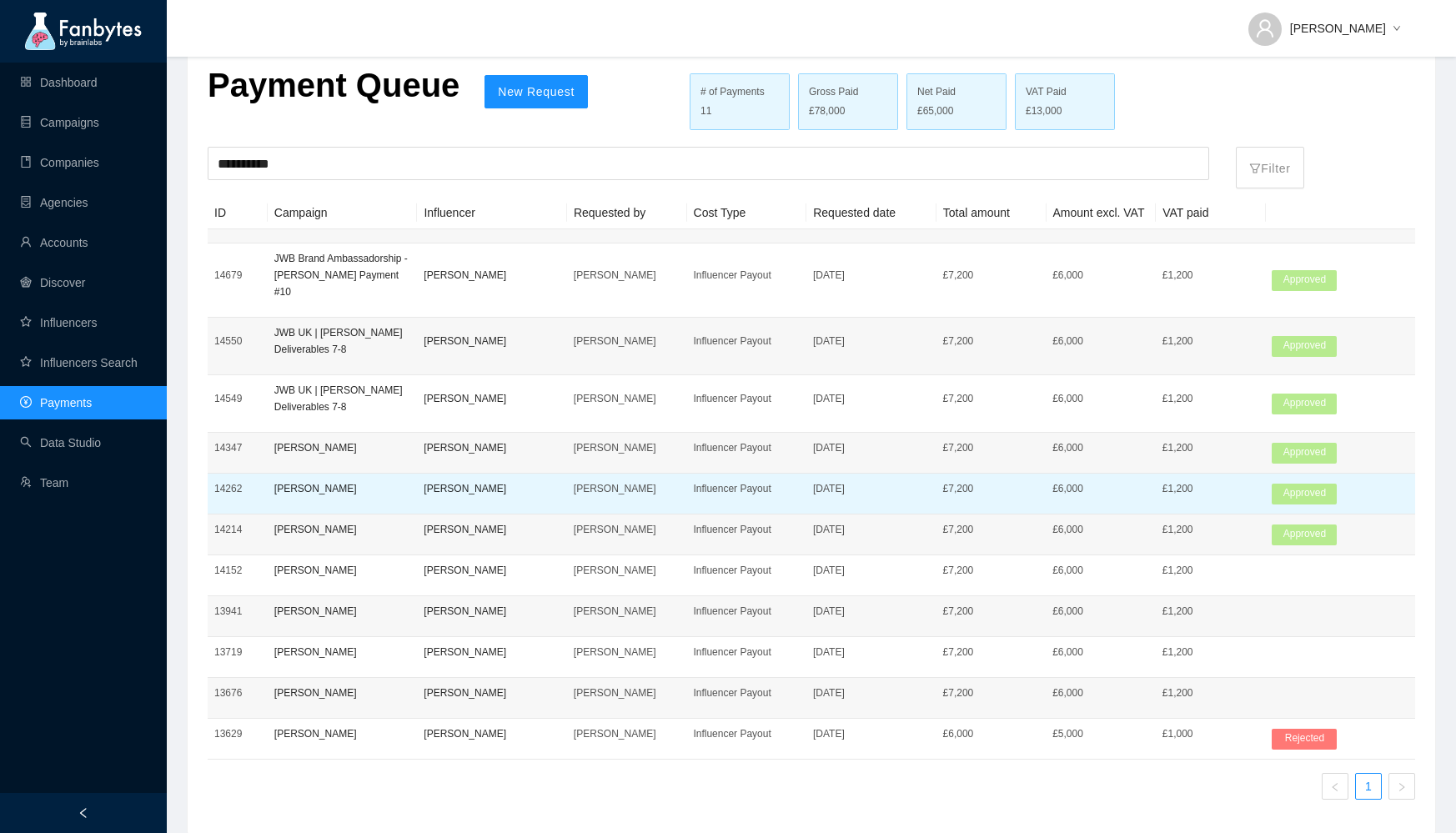
click at [526, 481] on p "[PERSON_NAME]" at bounding box center [492, 489] width 137 height 16
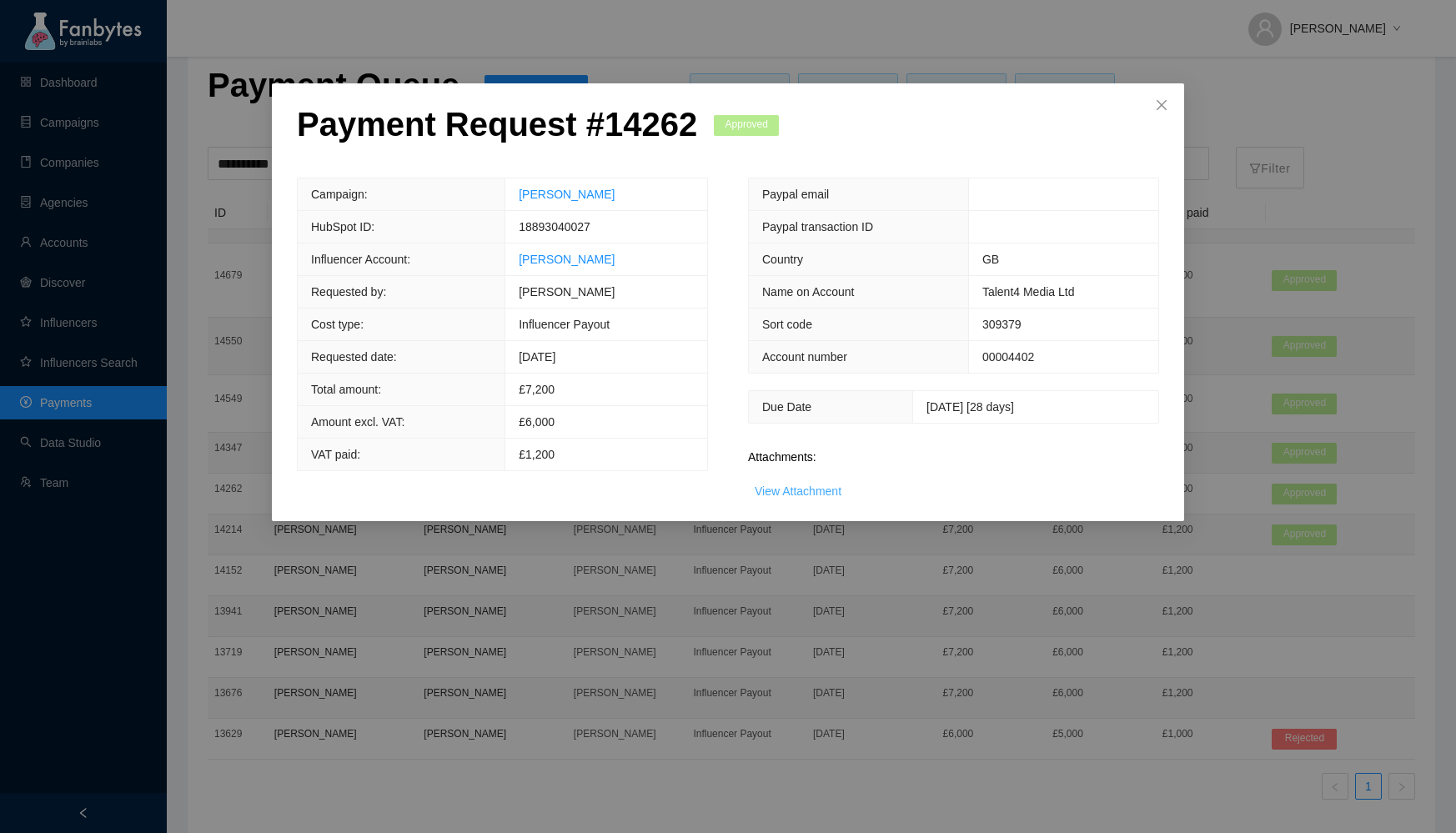
click at [810, 486] on link "View Attachment" at bounding box center [798, 491] width 87 height 14
click at [1164, 113] on span "Close" at bounding box center [1161, 105] width 45 height 45
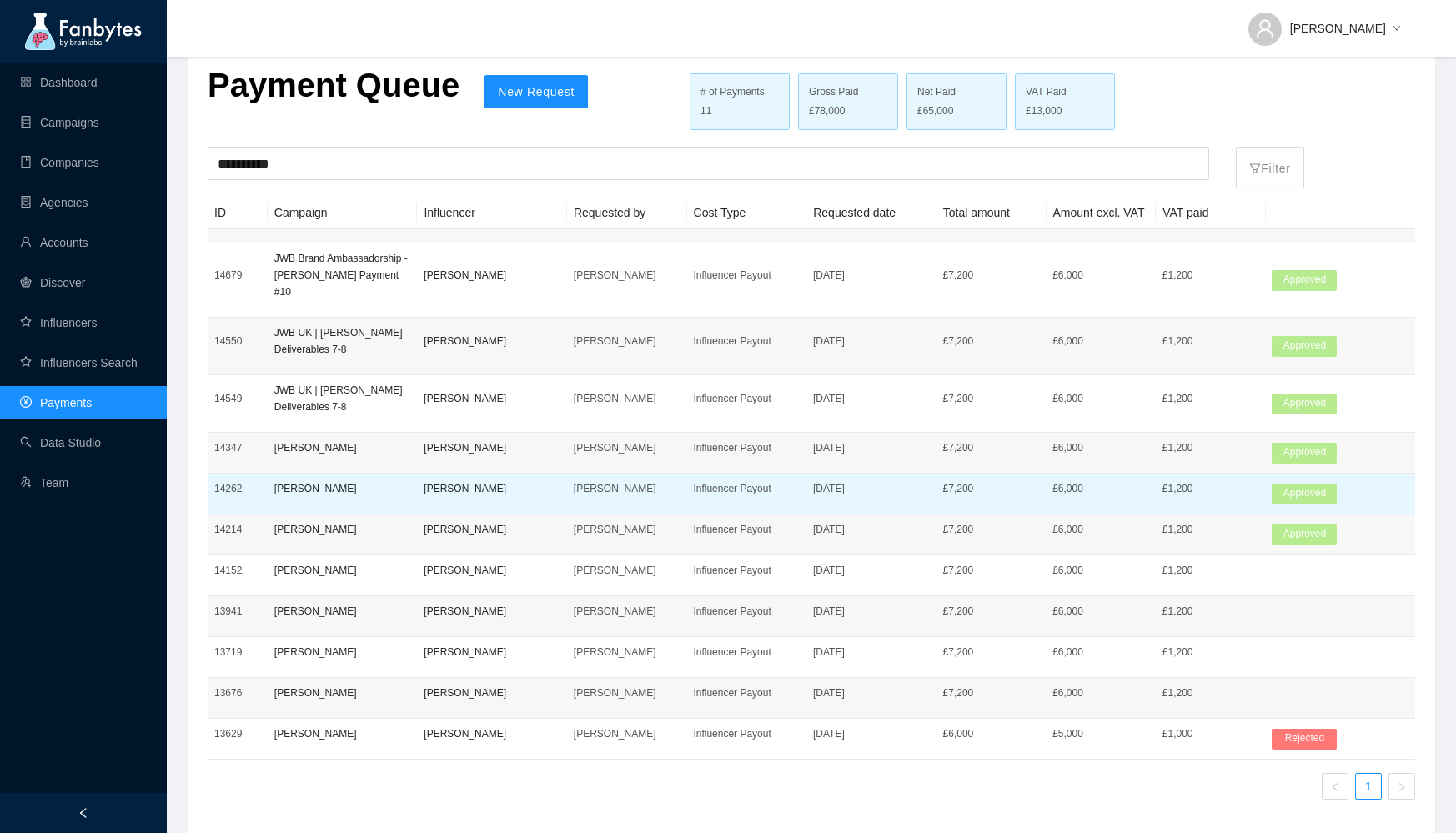
click at [409, 481] on p "[PERSON_NAME]" at bounding box center [343, 489] width 137 height 16
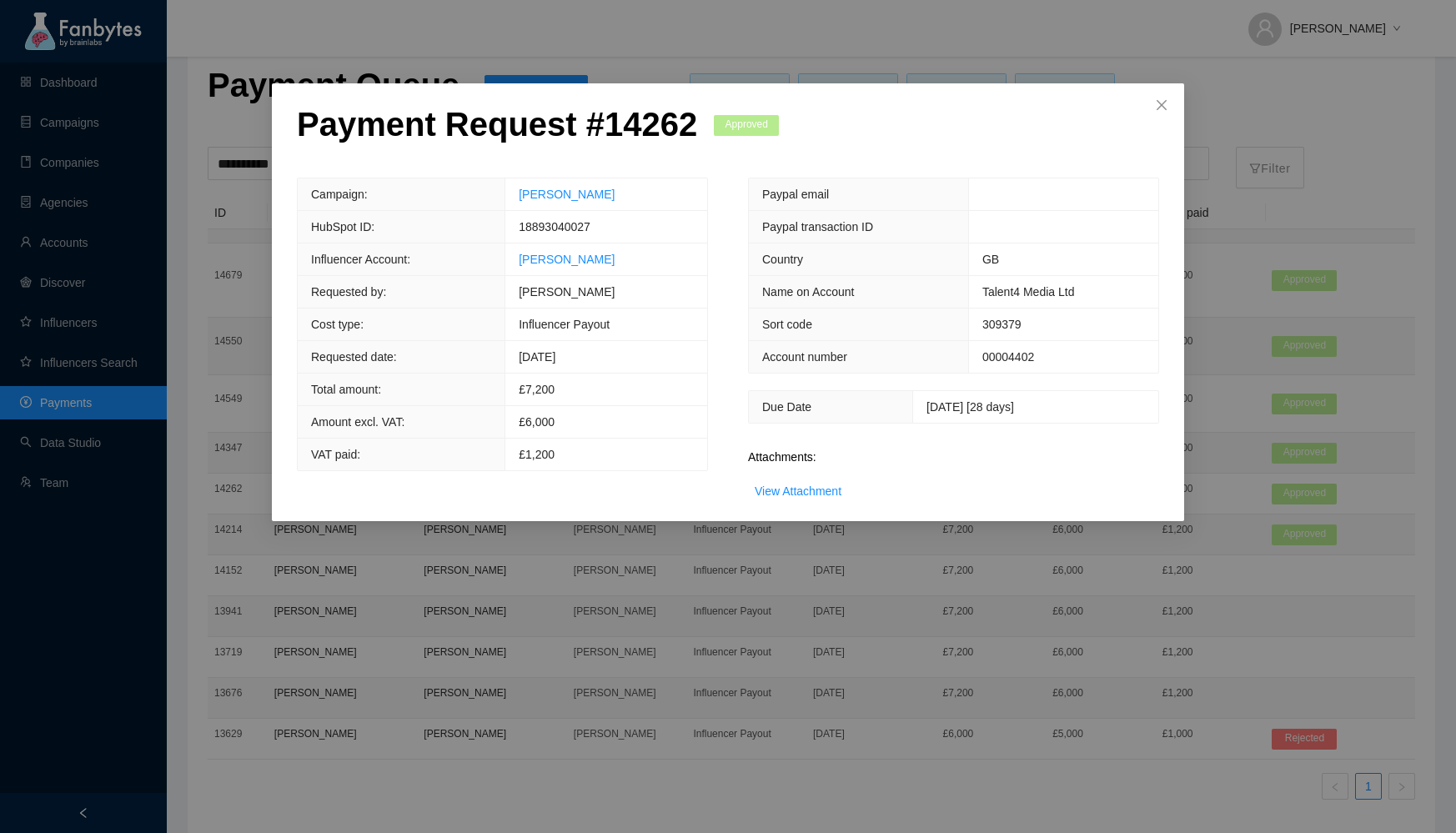
click at [808, 496] on div "View Attachment" at bounding box center [798, 491] width 87 height 18
click at [804, 486] on link "View Attachment" at bounding box center [798, 491] width 87 height 14
click at [1165, 111] on icon "close" at bounding box center [1162, 105] width 14 height 14
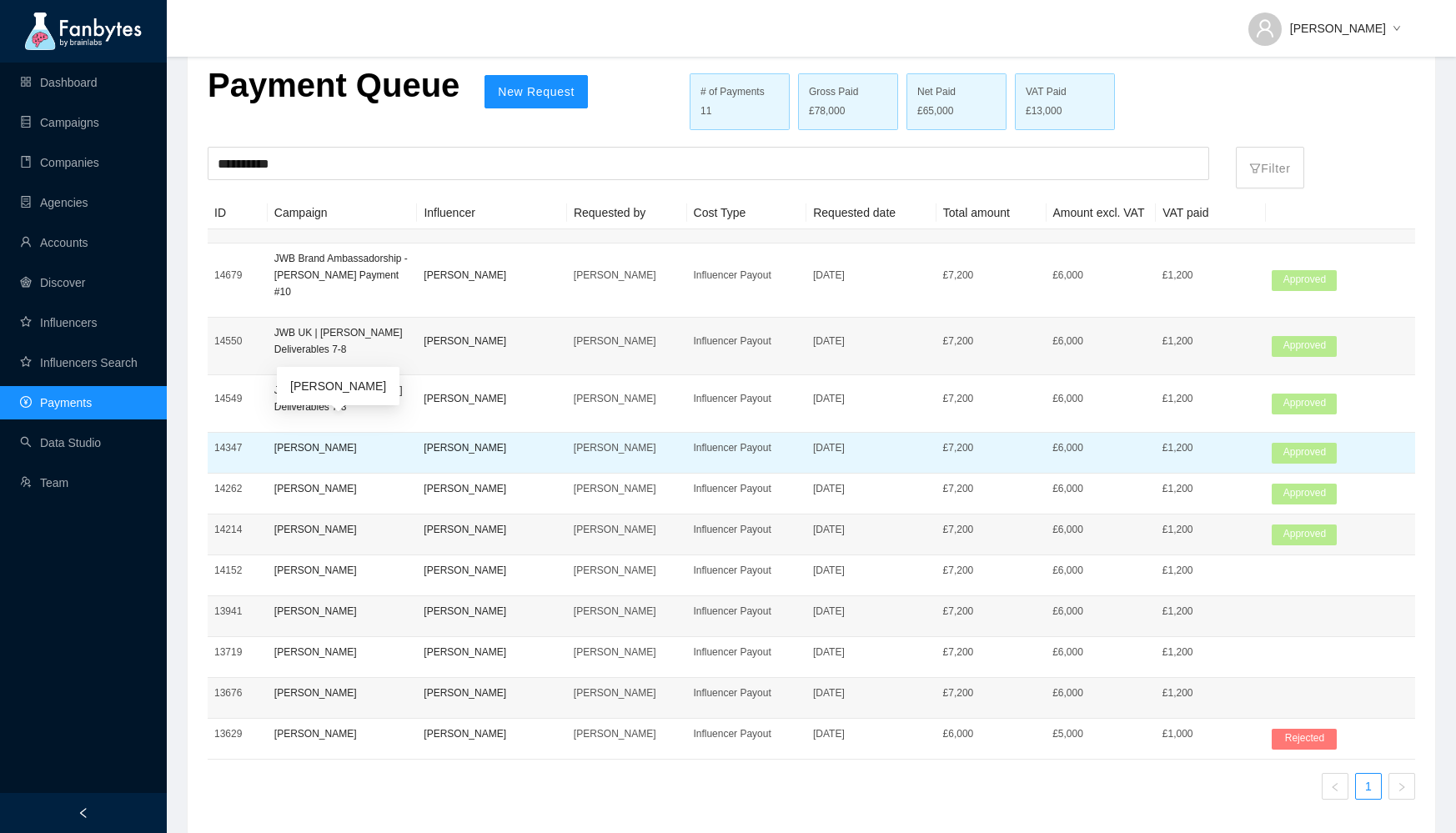
click at [406, 440] on p "[PERSON_NAME]" at bounding box center [343, 448] width 137 height 16
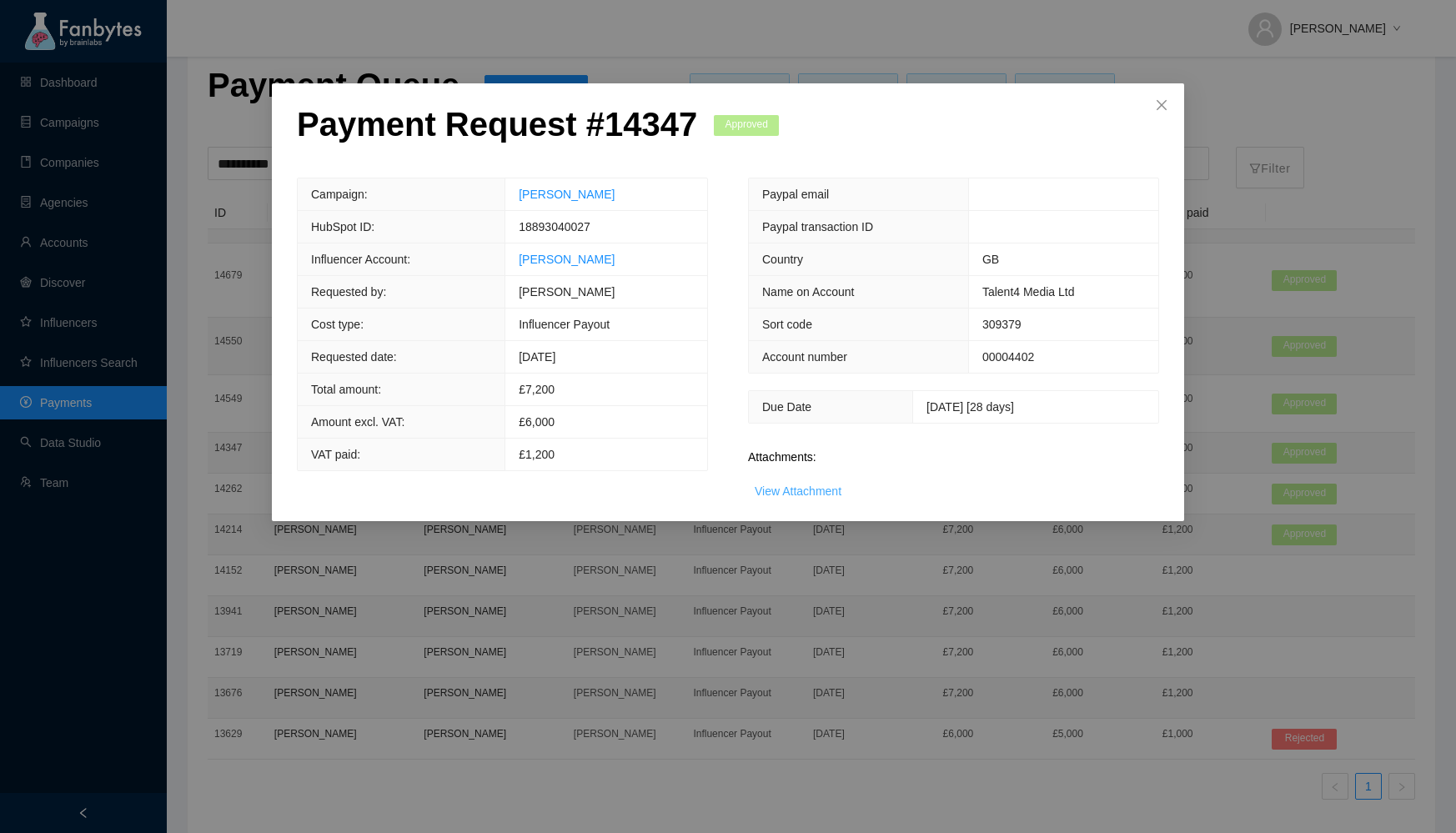
click at [810, 485] on link "View Attachment" at bounding box center [798, 491] width 87 height 14
click at [1167, 100] on icon "close" at bounding box center [1162, 105] width 14 height 14
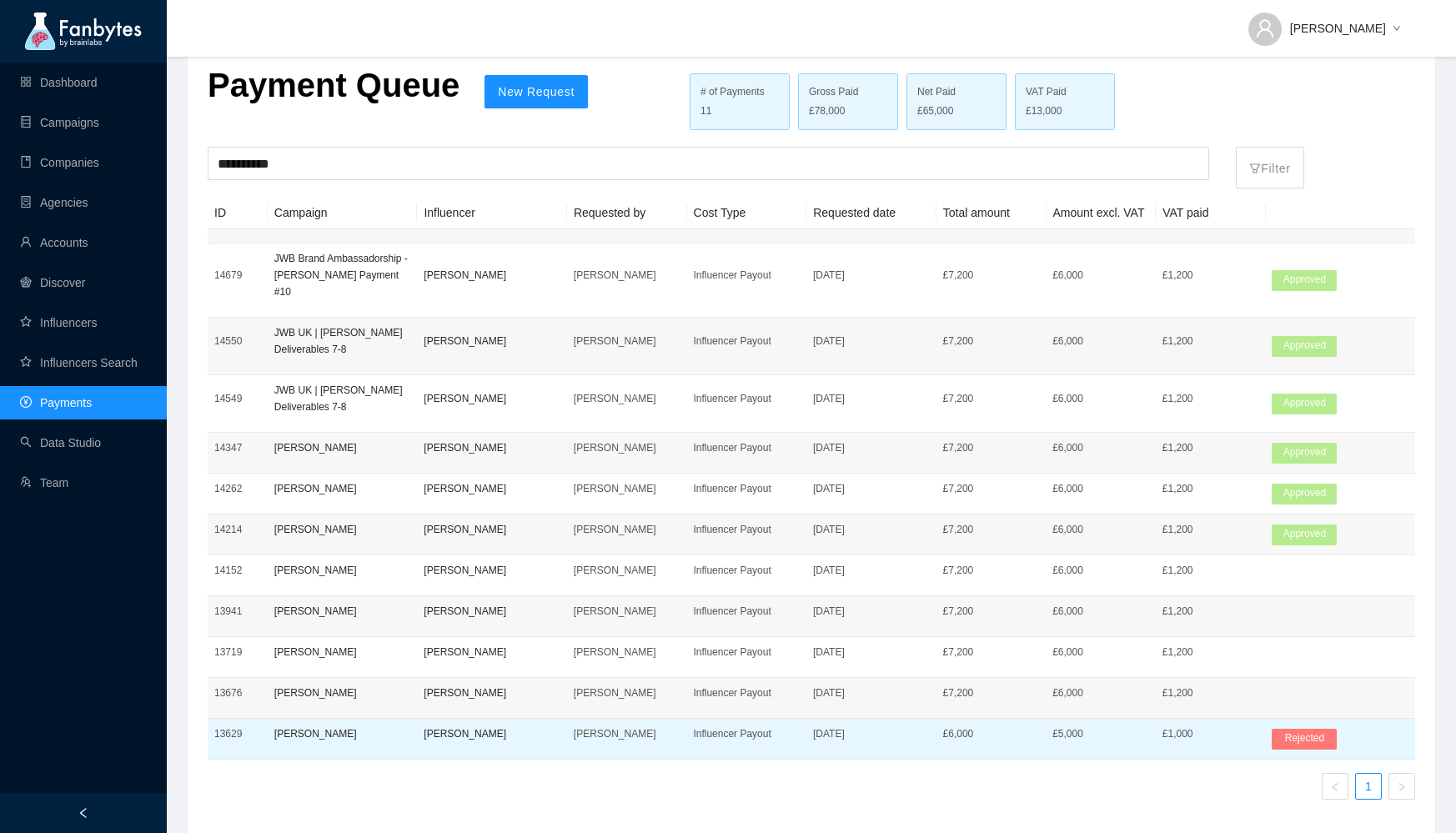
scroll to position [0, 0]
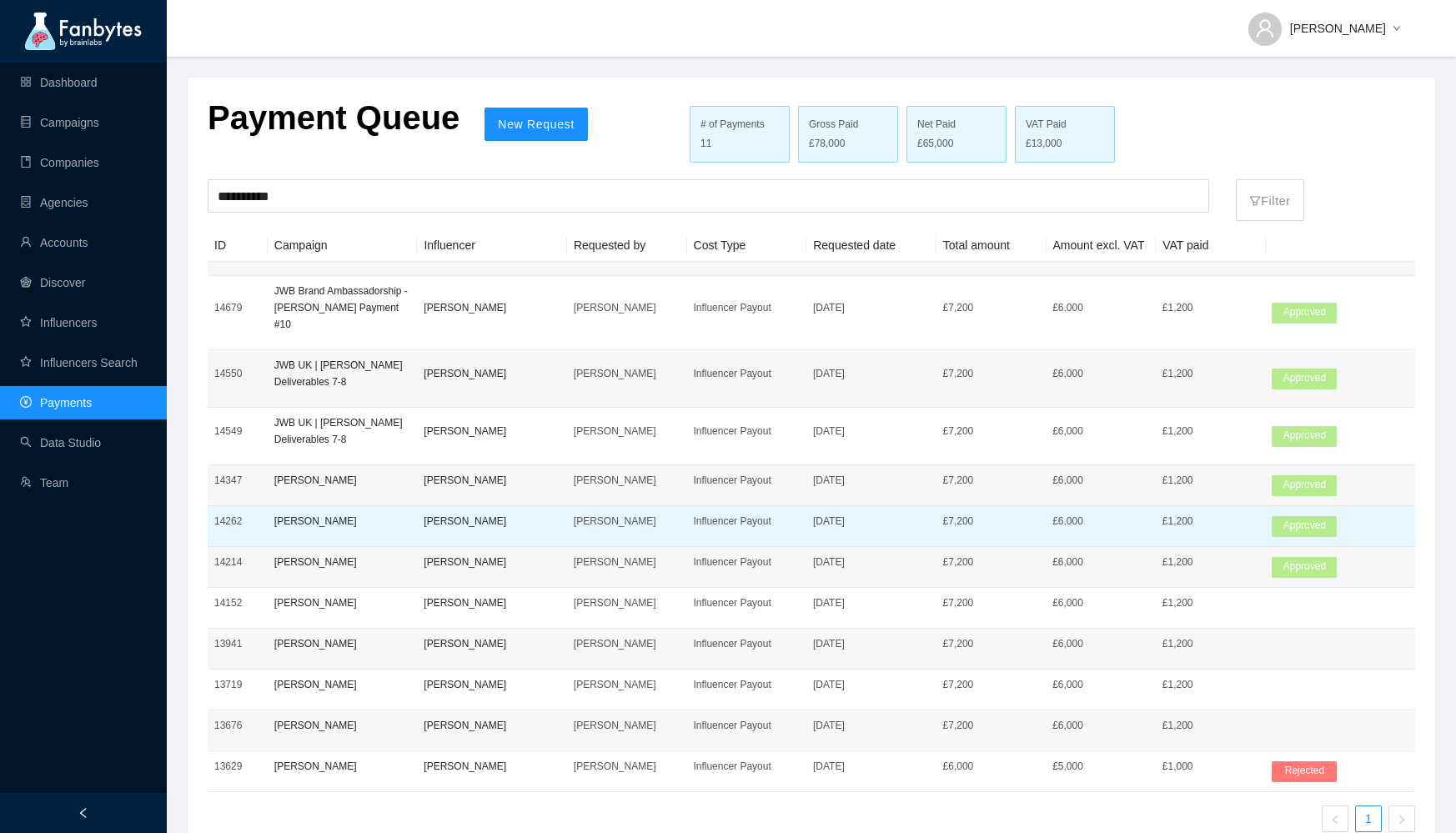
click at [628, 507] on td "[PERSON_NAME]" at bounding box center [626, 527] width 120 height 41
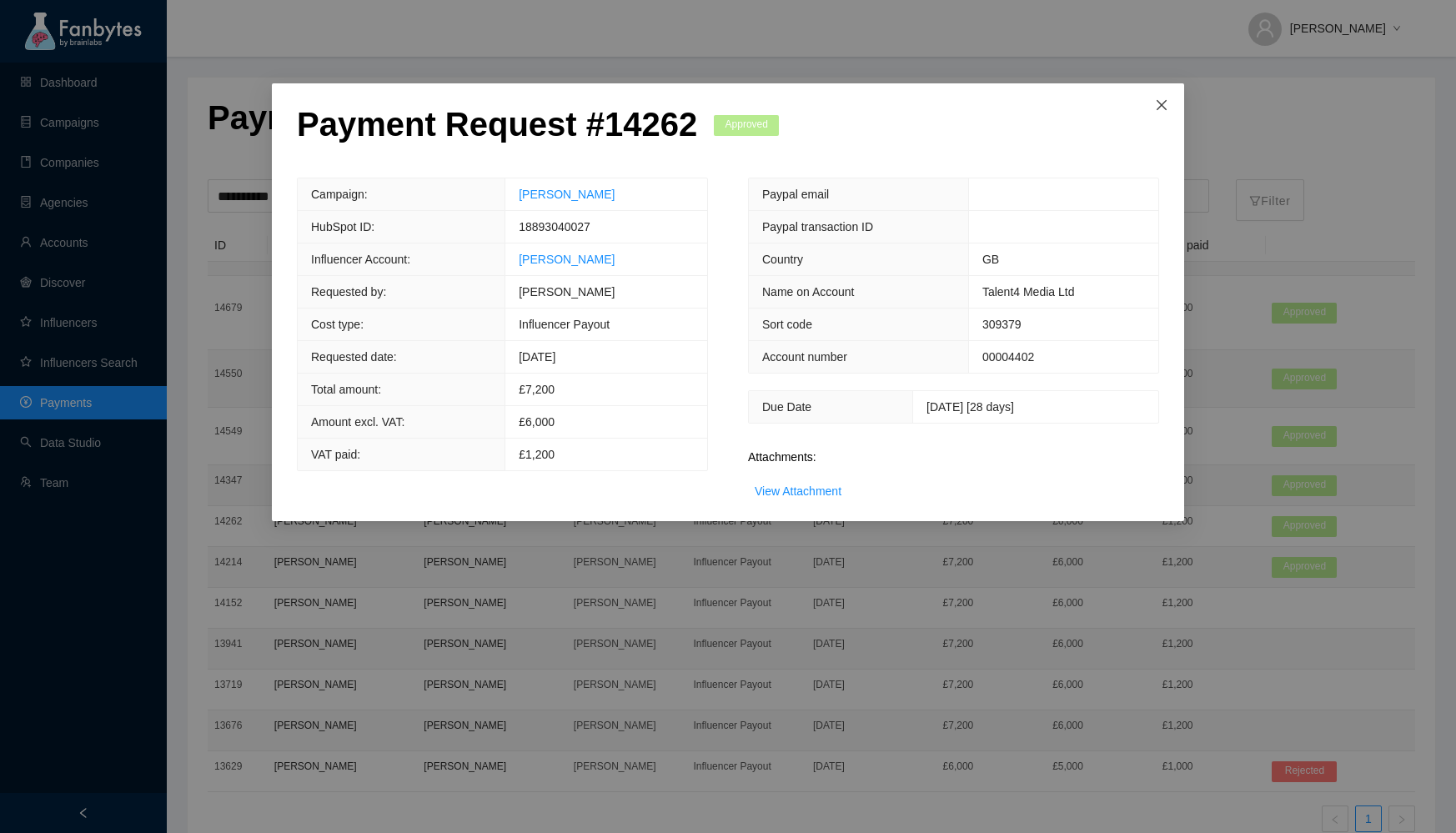
click at [1163, 105] on icon "close" at bounding box center [1162, 105] width 14 height 14
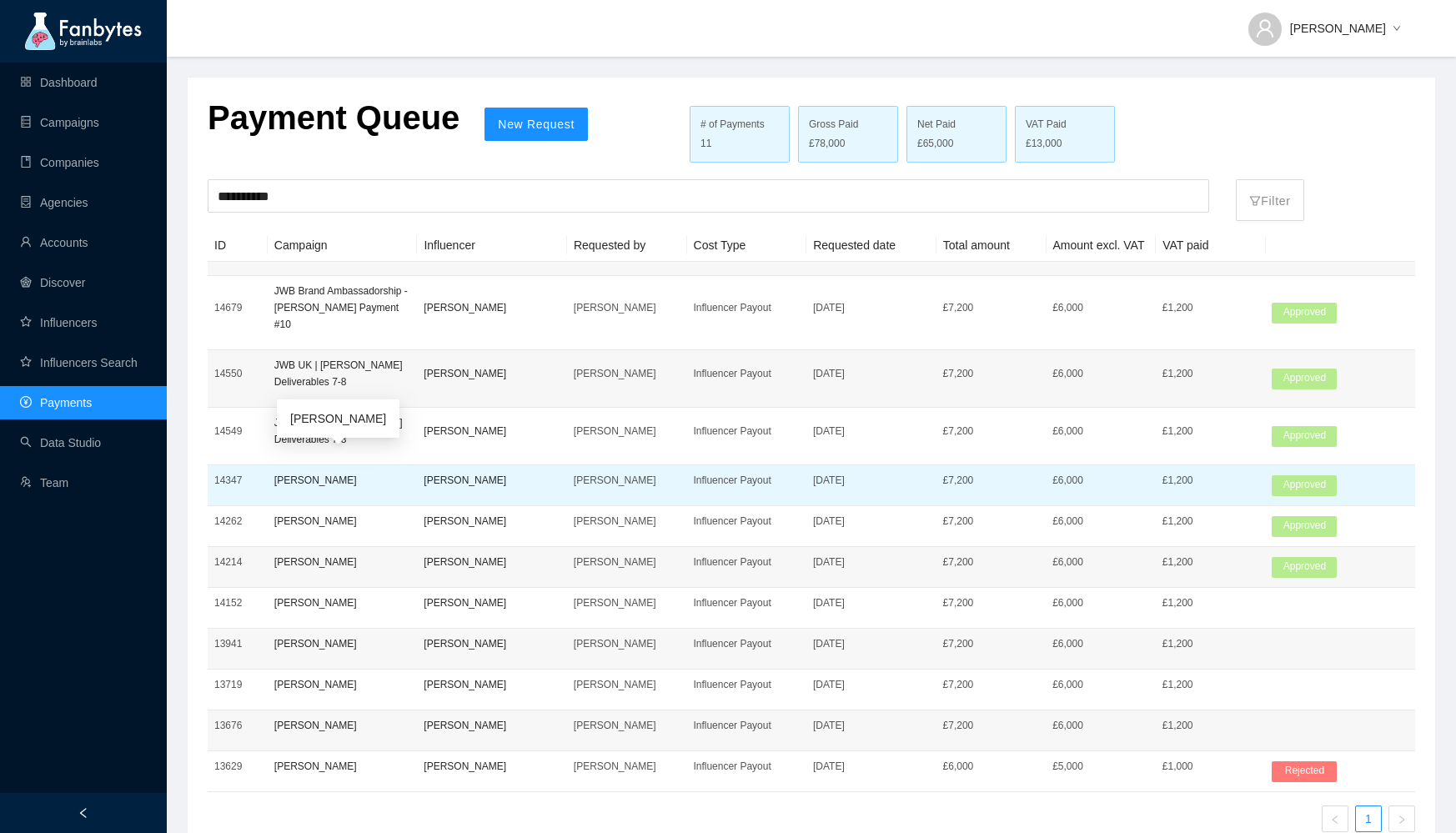
click at [375, 472] on p "[PERSON_NAME]" at bounding box center [343, 480] width 137 height 16
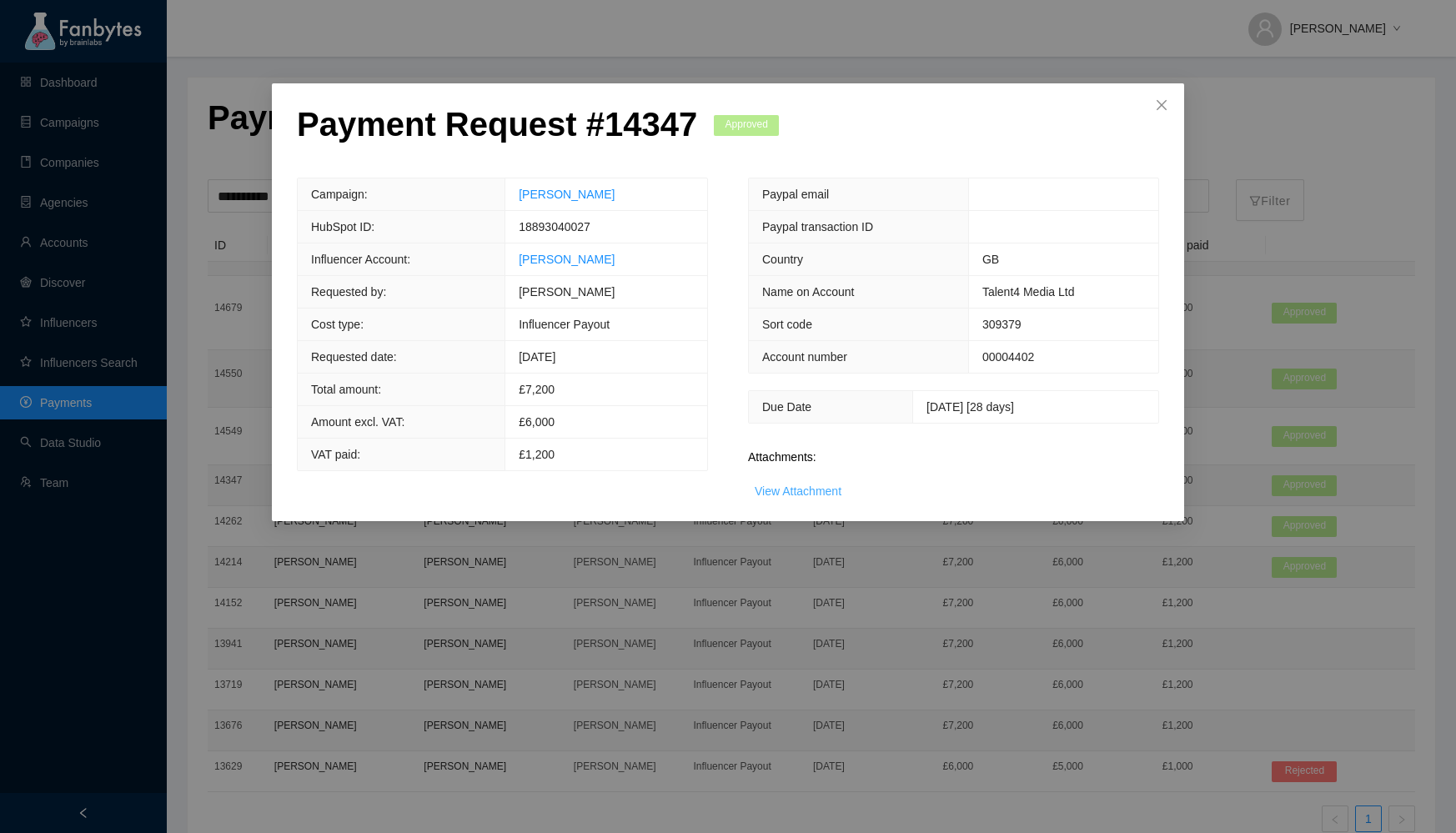
click at [800, 488] on link "View Attachment" at bounding box center [798, 491] width 87 height 14
click at [1171, 101] on span "Close" at bounding box center [1161, 105] width 45 height 45
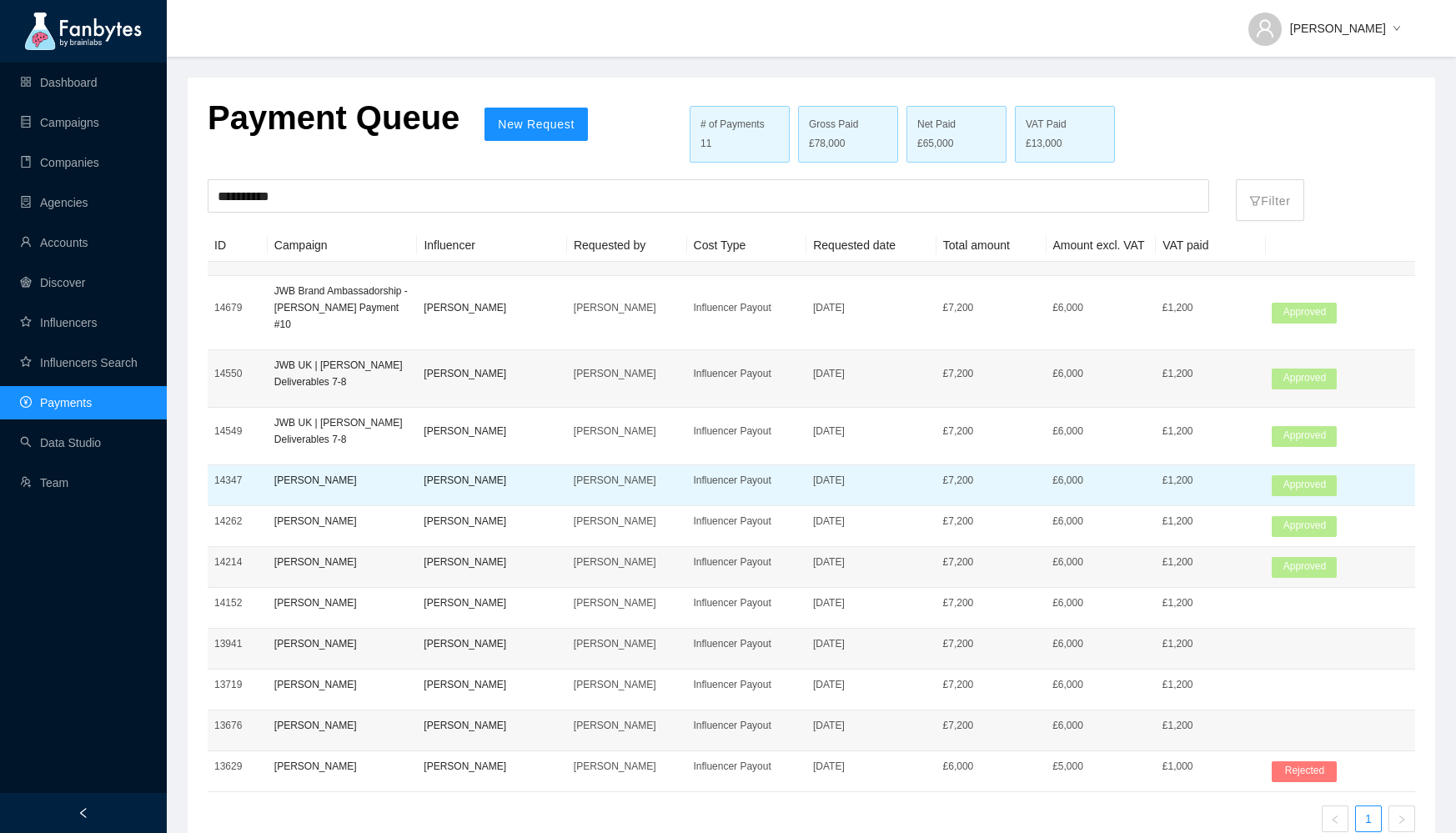
click at [439, 472] on p "[PERSON_NAME]" at bounding box center [492, 480] width 137 height 16
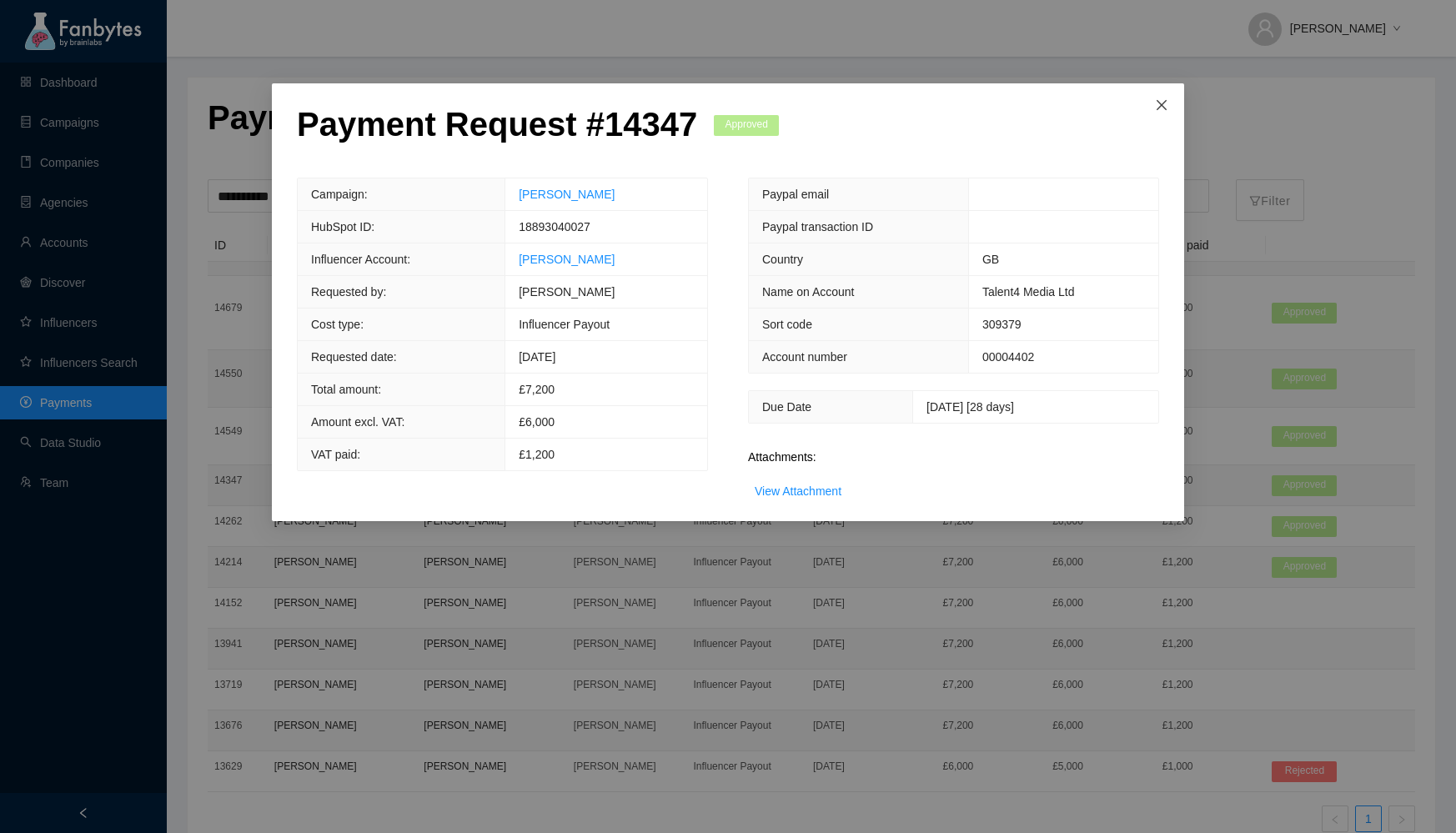
click at [1164, 103] on icon "close" at bounding box center [1161, 104] width 10 height 10
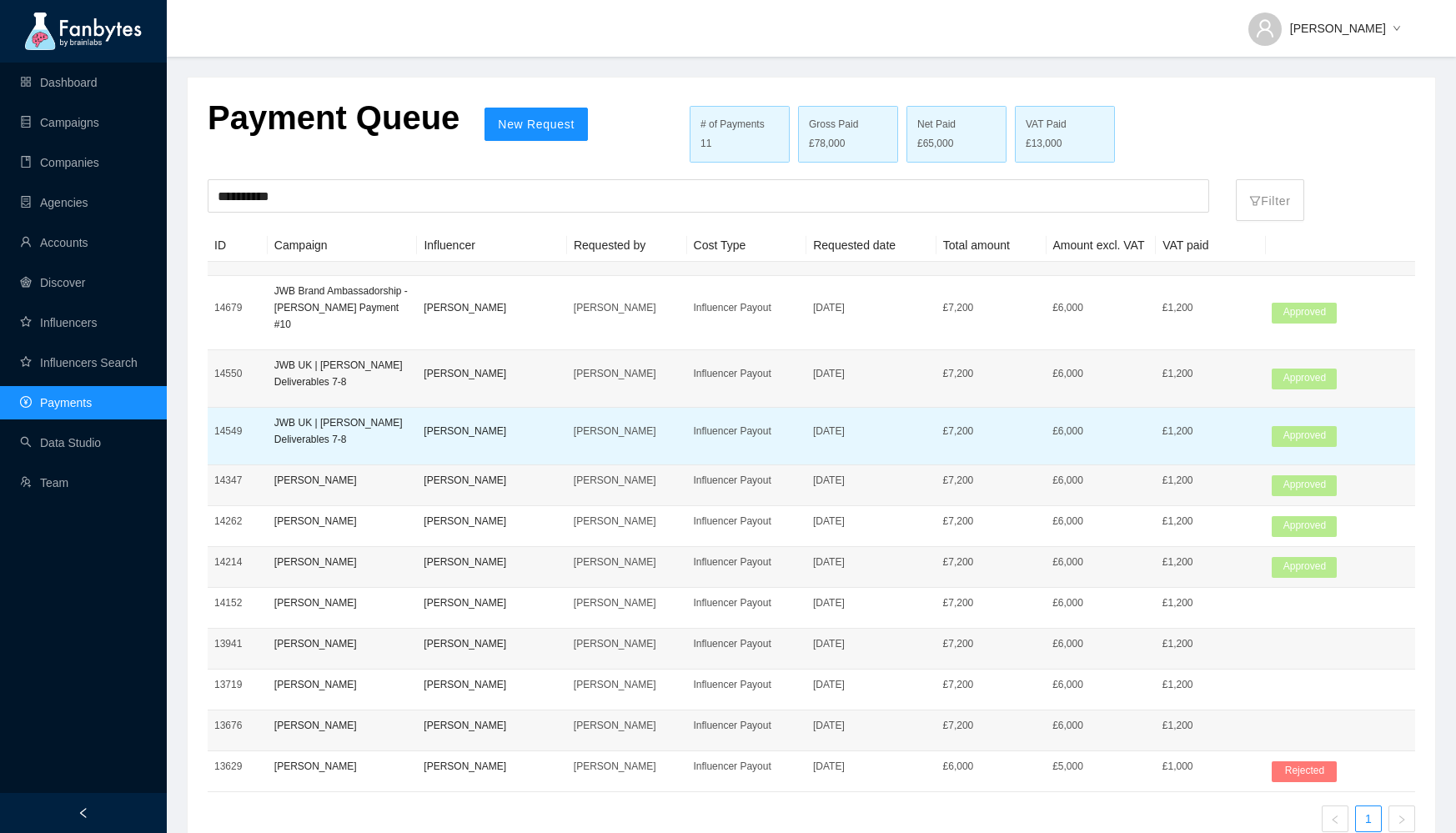
click at [427, 423] on p "[PERSON_NAME]" at bounding box center [492, 432] width 137 height 16
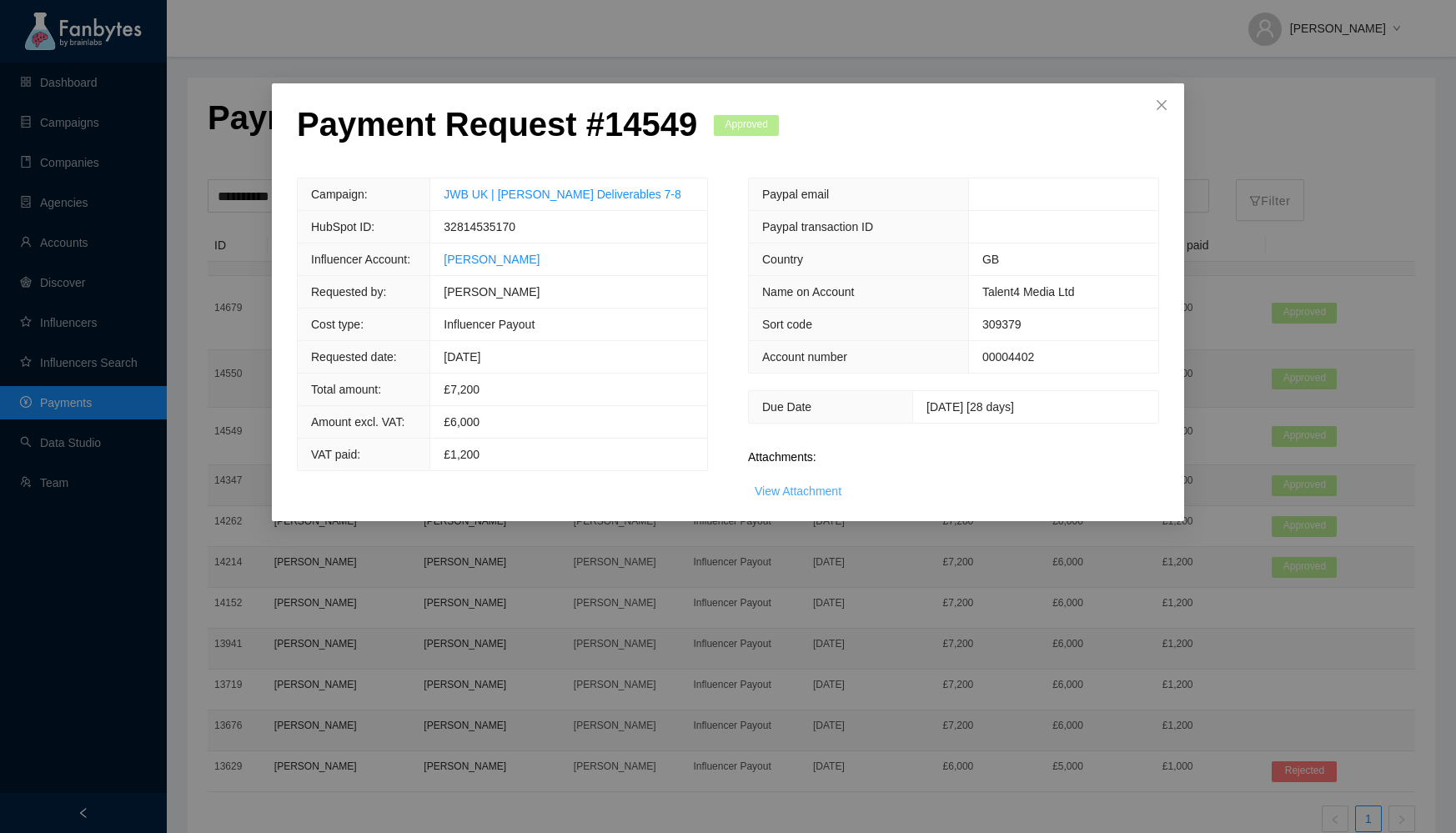
click at [775, 494] on link "View Attachment" at bounding box center [798, 491] width 87 height 14
click at [1156, 105] on icon "close" at bounding box center [1162, 105] width 14 height 14
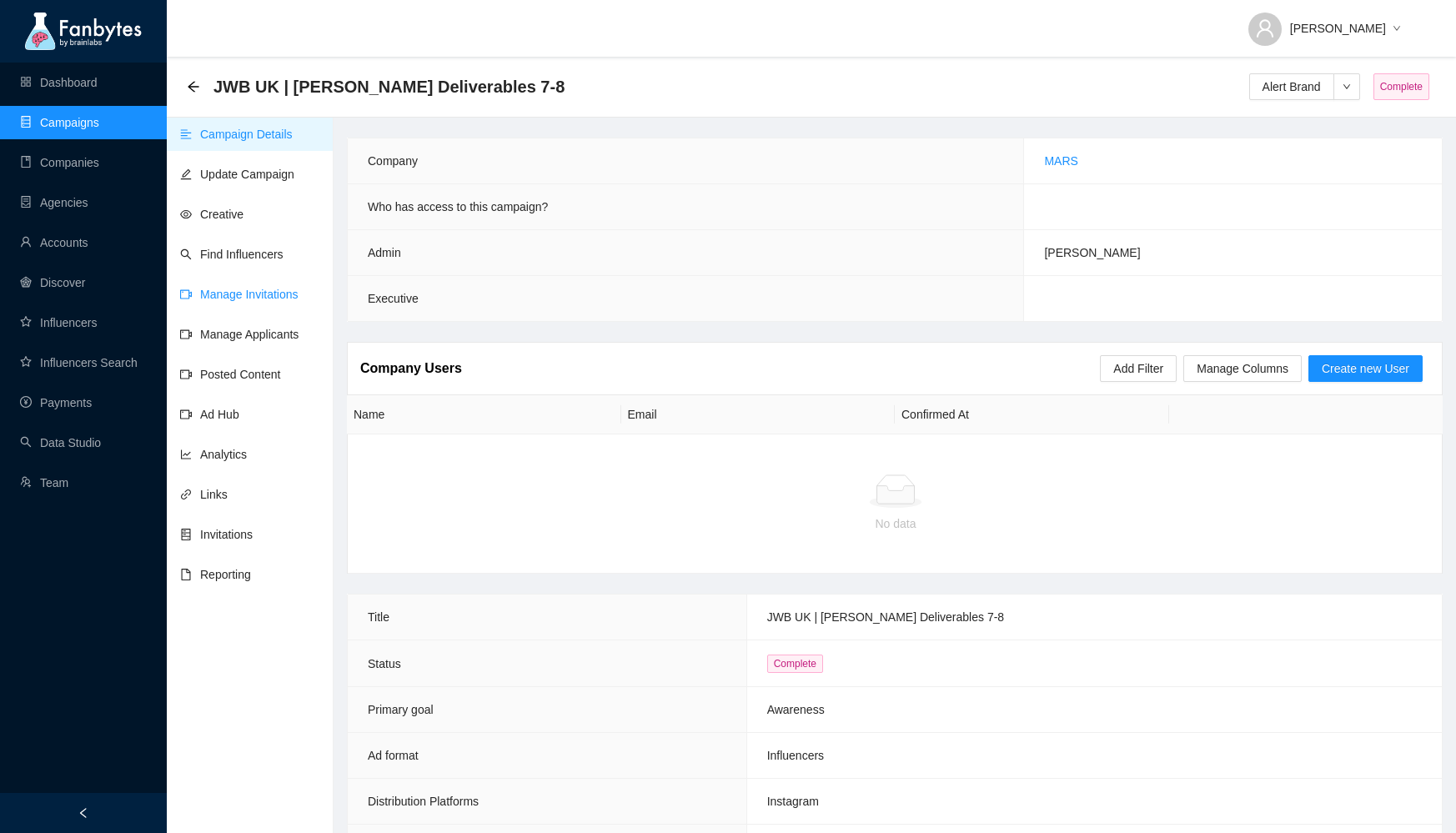
click at [244, 288] on link "Manage Invitations" at bounding box center [239, 294] width 119 height 14
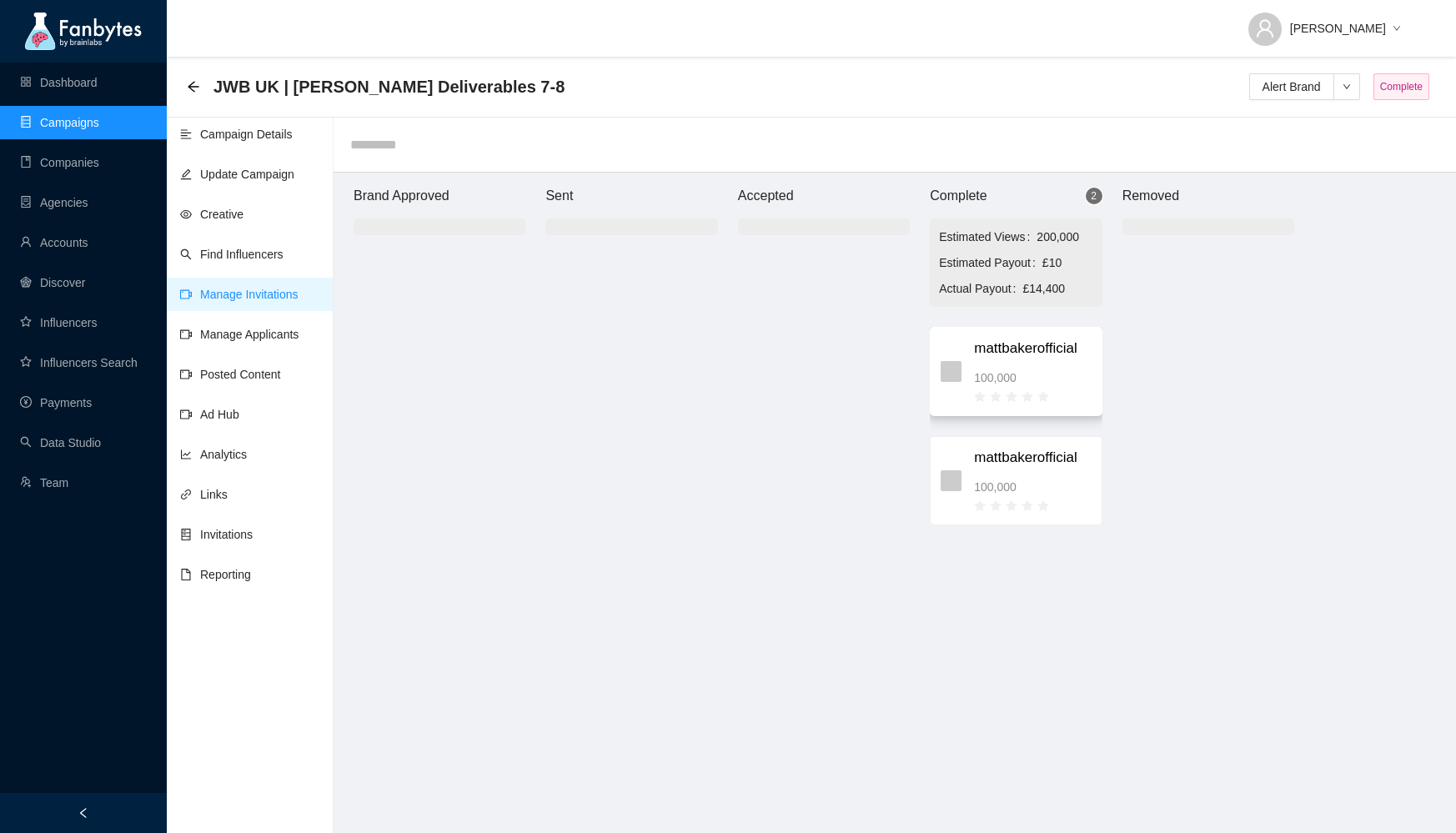
click at [984, 370] on span "100,000" at bounding box center [995, 378] width 43 height 18
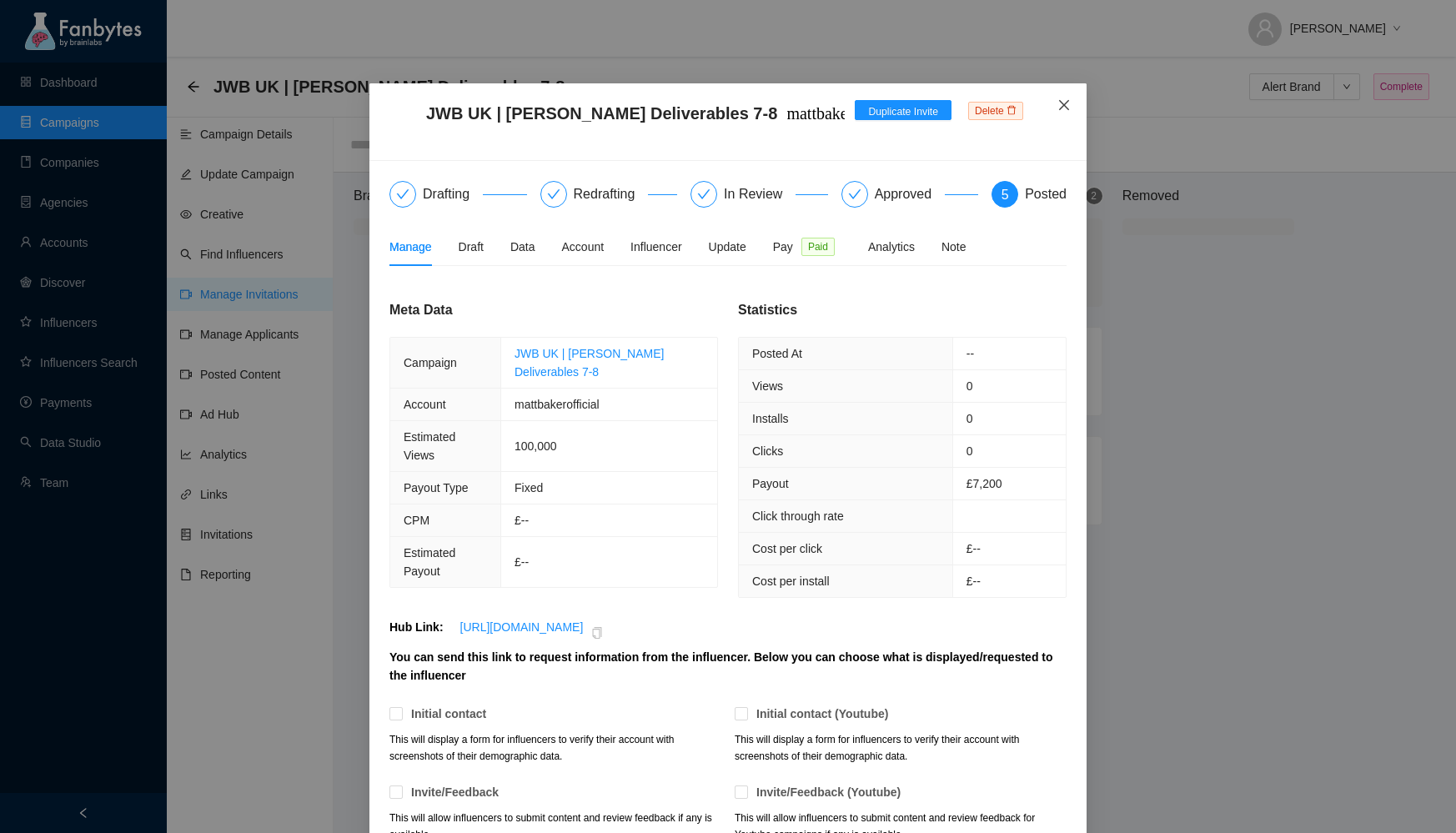
click at [1070, 112] on span "Close" at bounding box center [1064, 105] width 45 height 45
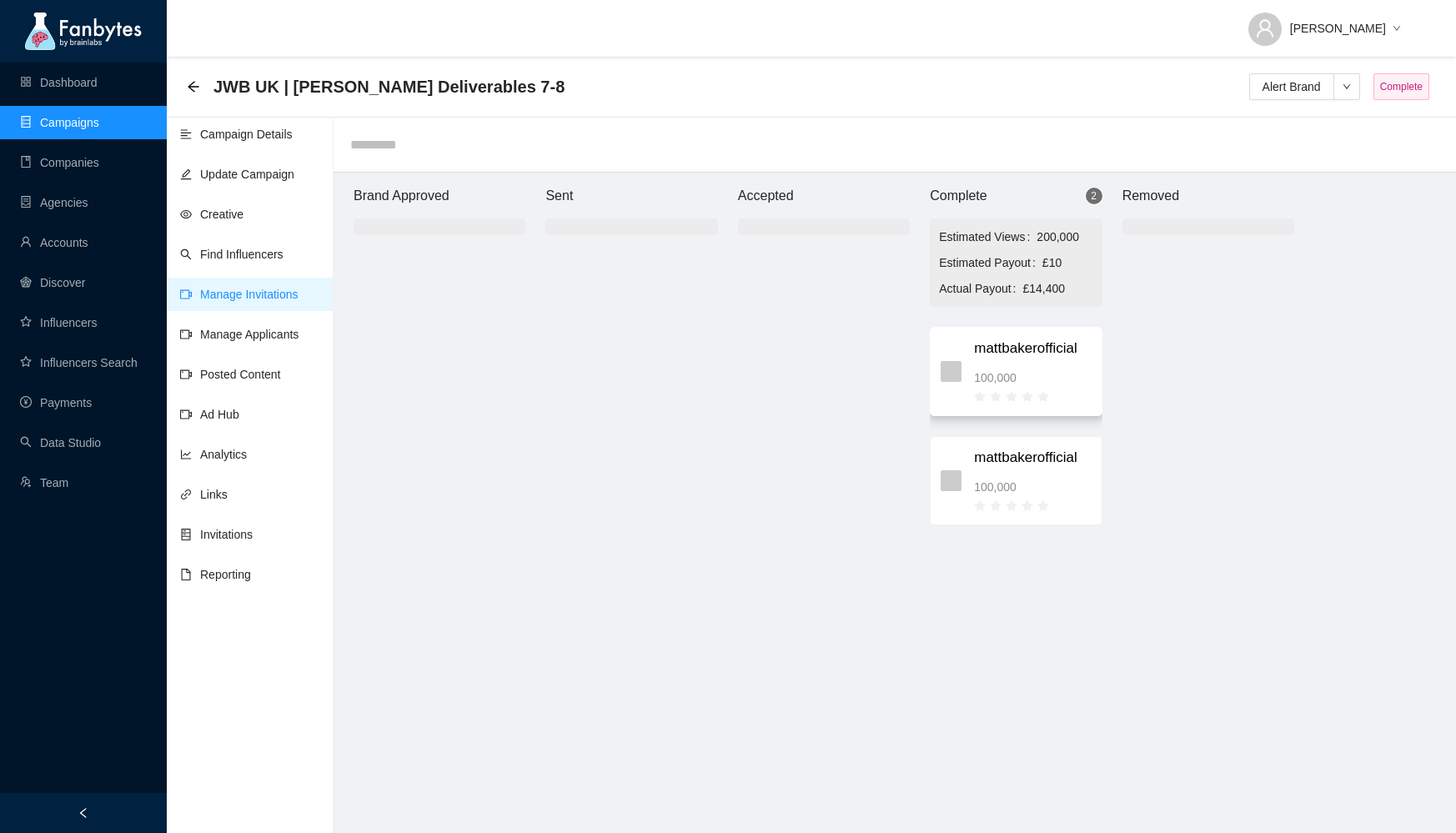
click at [956, 377] on span at bounding box center [951, 371] width 21 height 21
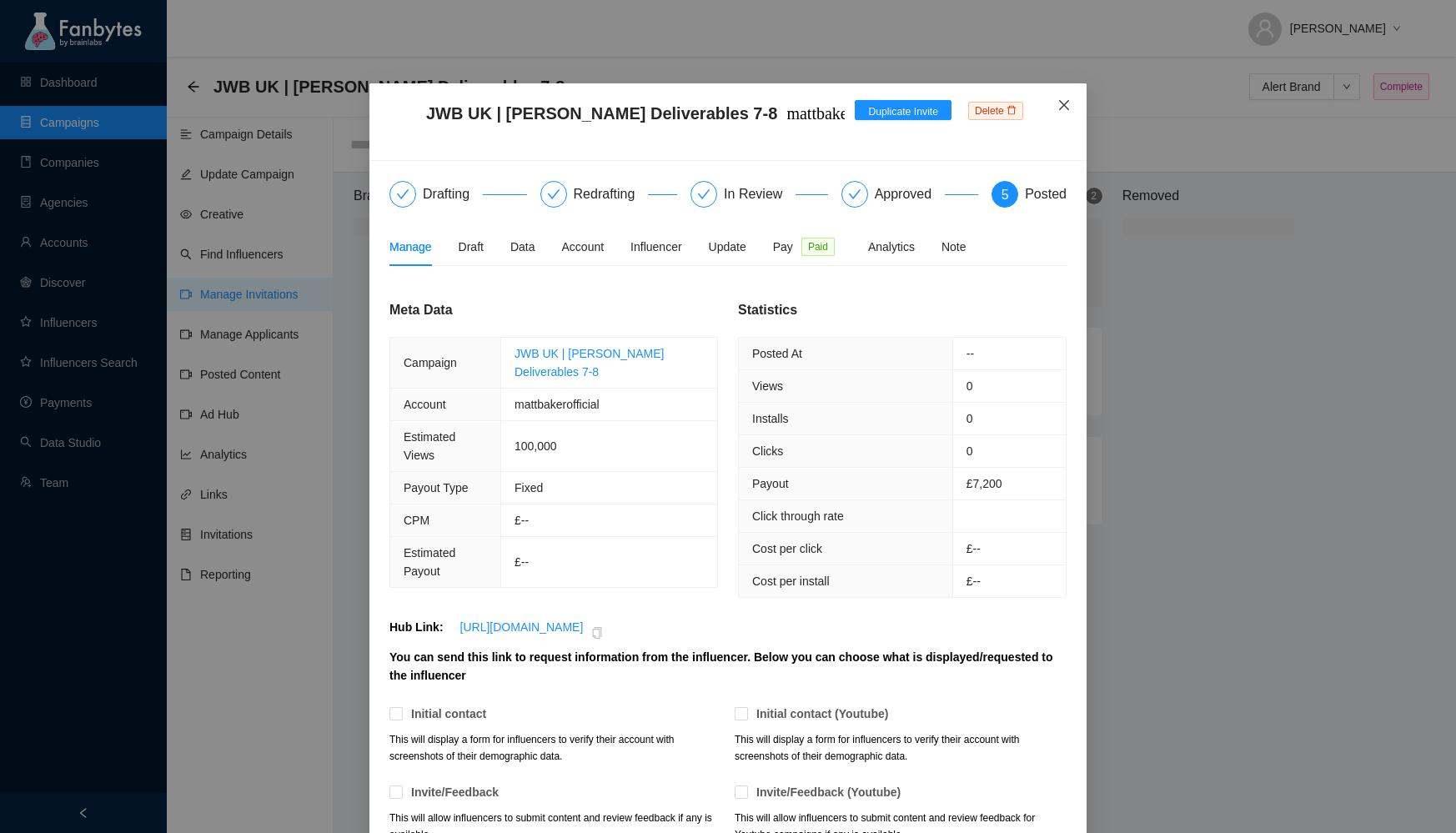
click at [1078, 101] on span "Close" at bounding box center [1064, 105] width 45 height 45
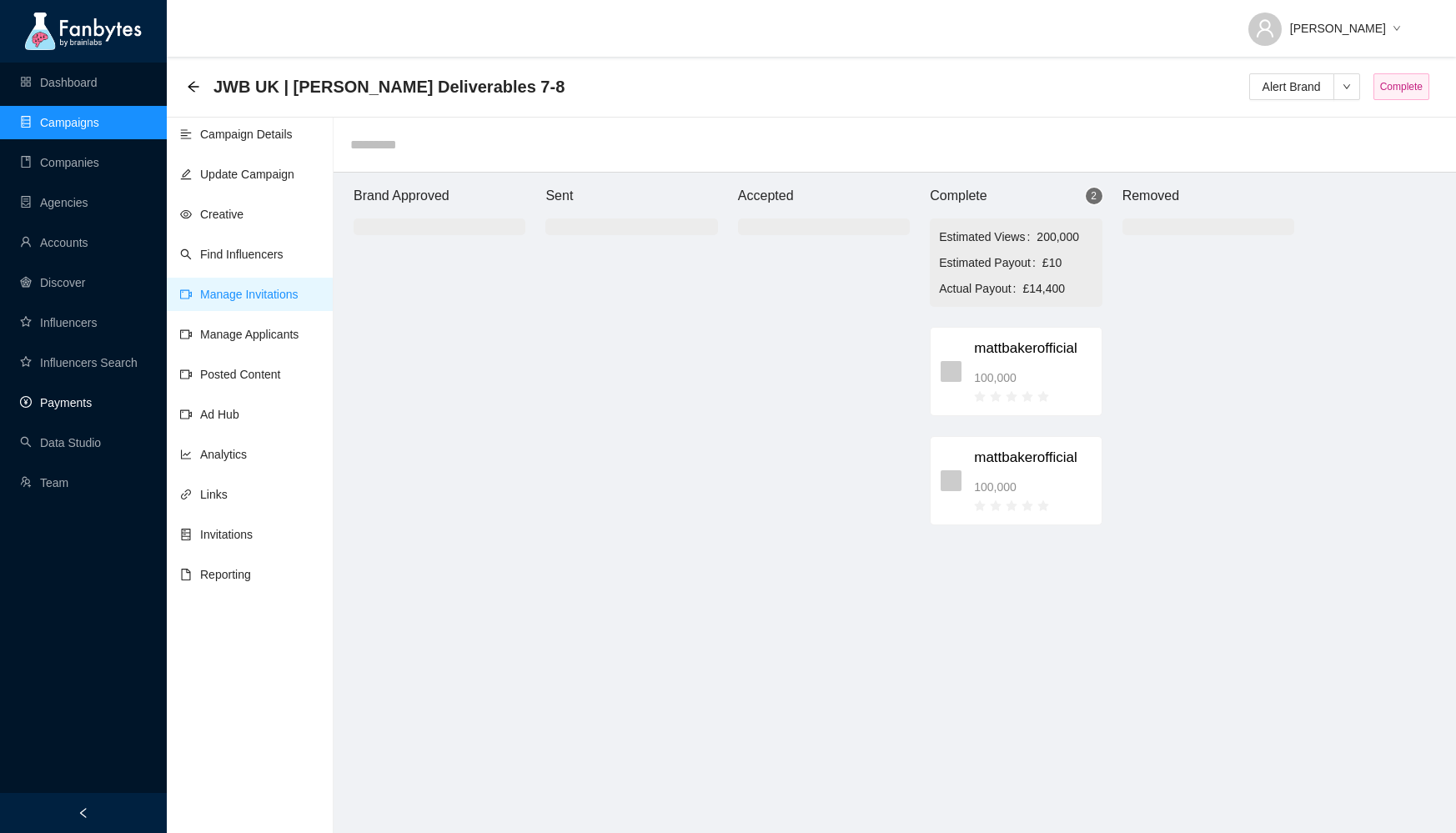
click at [88, 400] on link "Payments" at bounding box center [56, 402] width 71 height 14
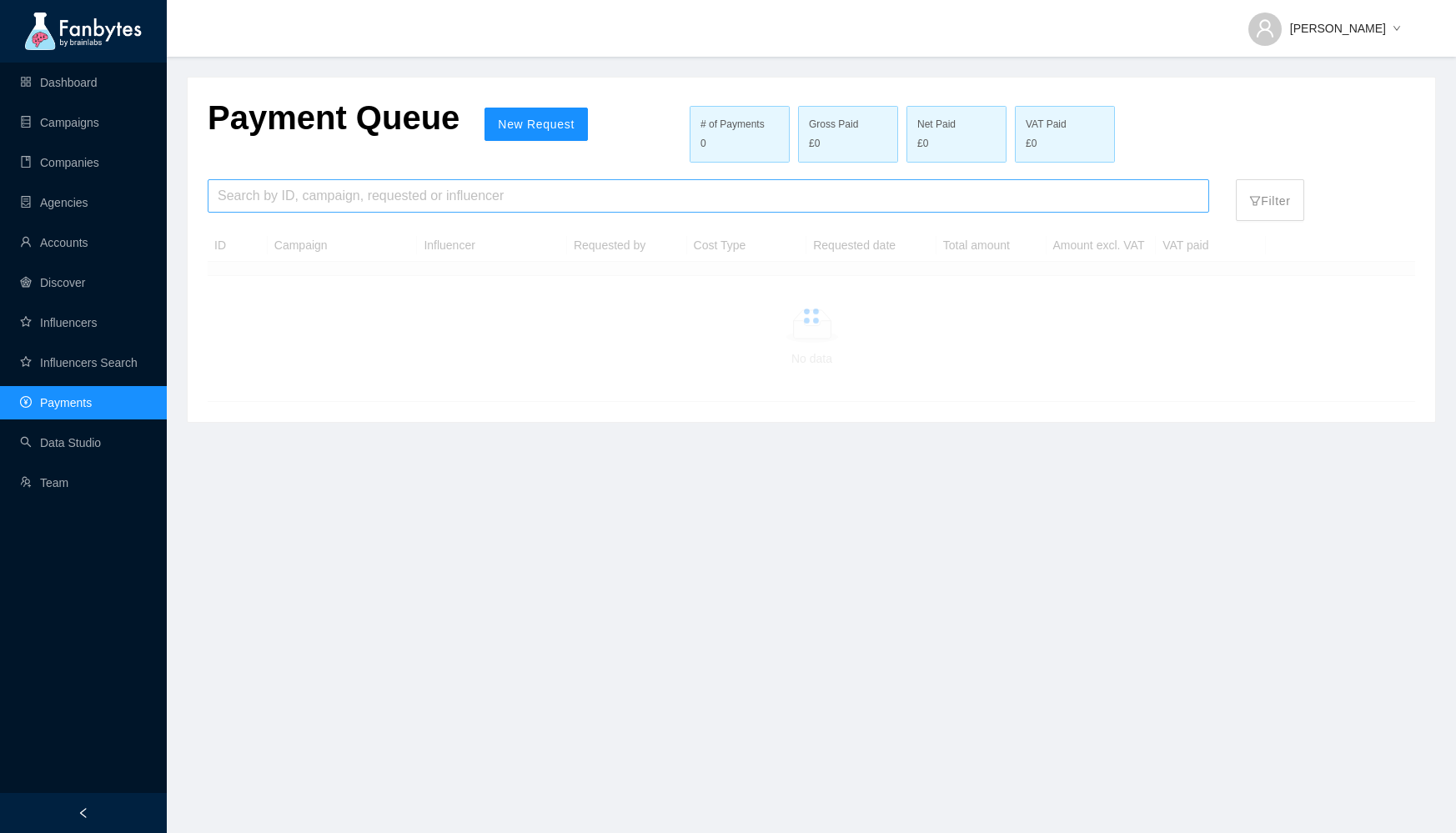
click at [300, 185] on input "search" at bounding box center [708, 196] width 982 height 32
paste input "**********"
click at [313, 198] on input "**********" at bounding box center [708, 196] width 982 height 32
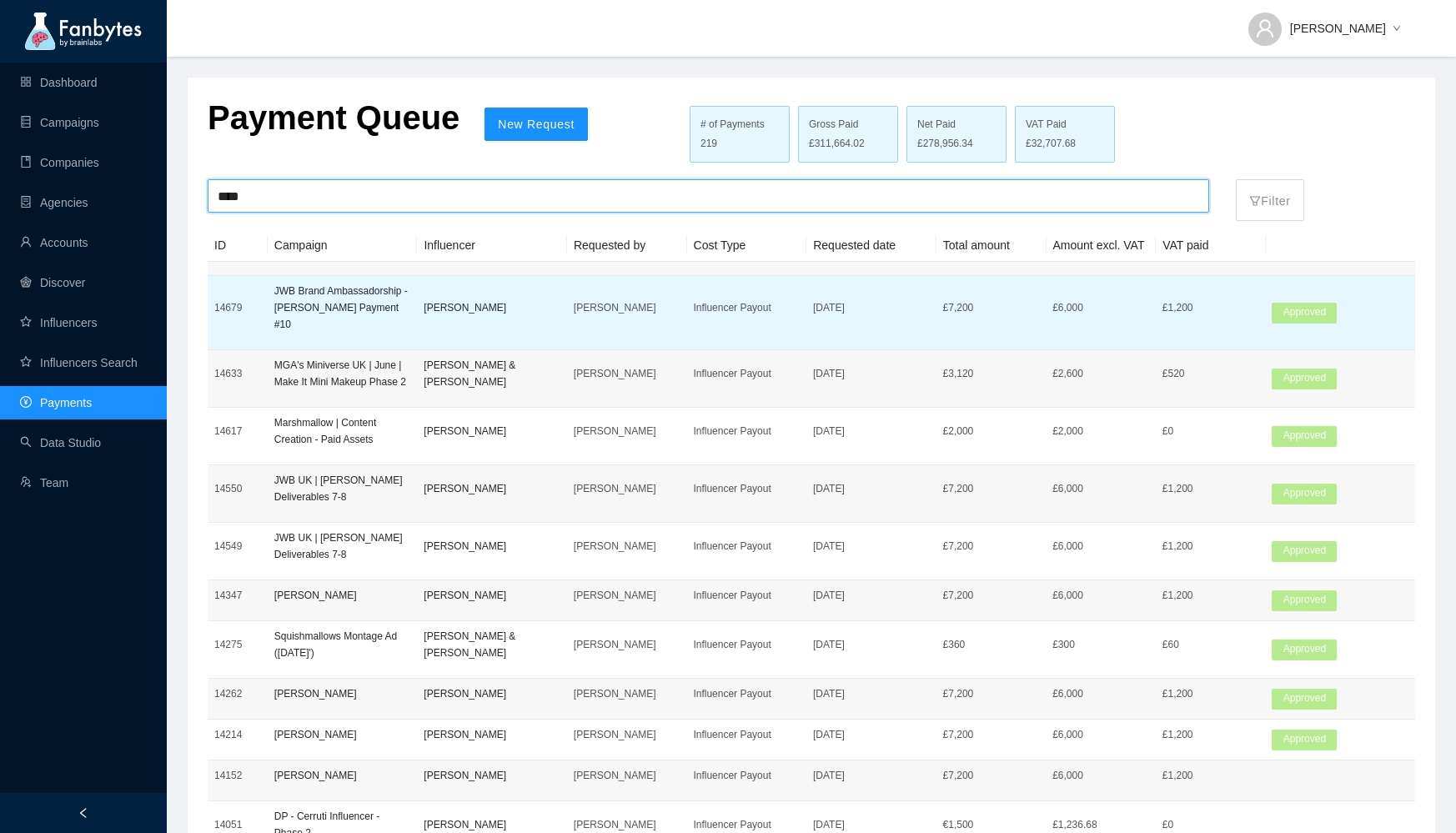
type input "****"
click at [461, 302] on p "[PERSON_NAME]" at bounding box center [492, 308] width 137 height 16
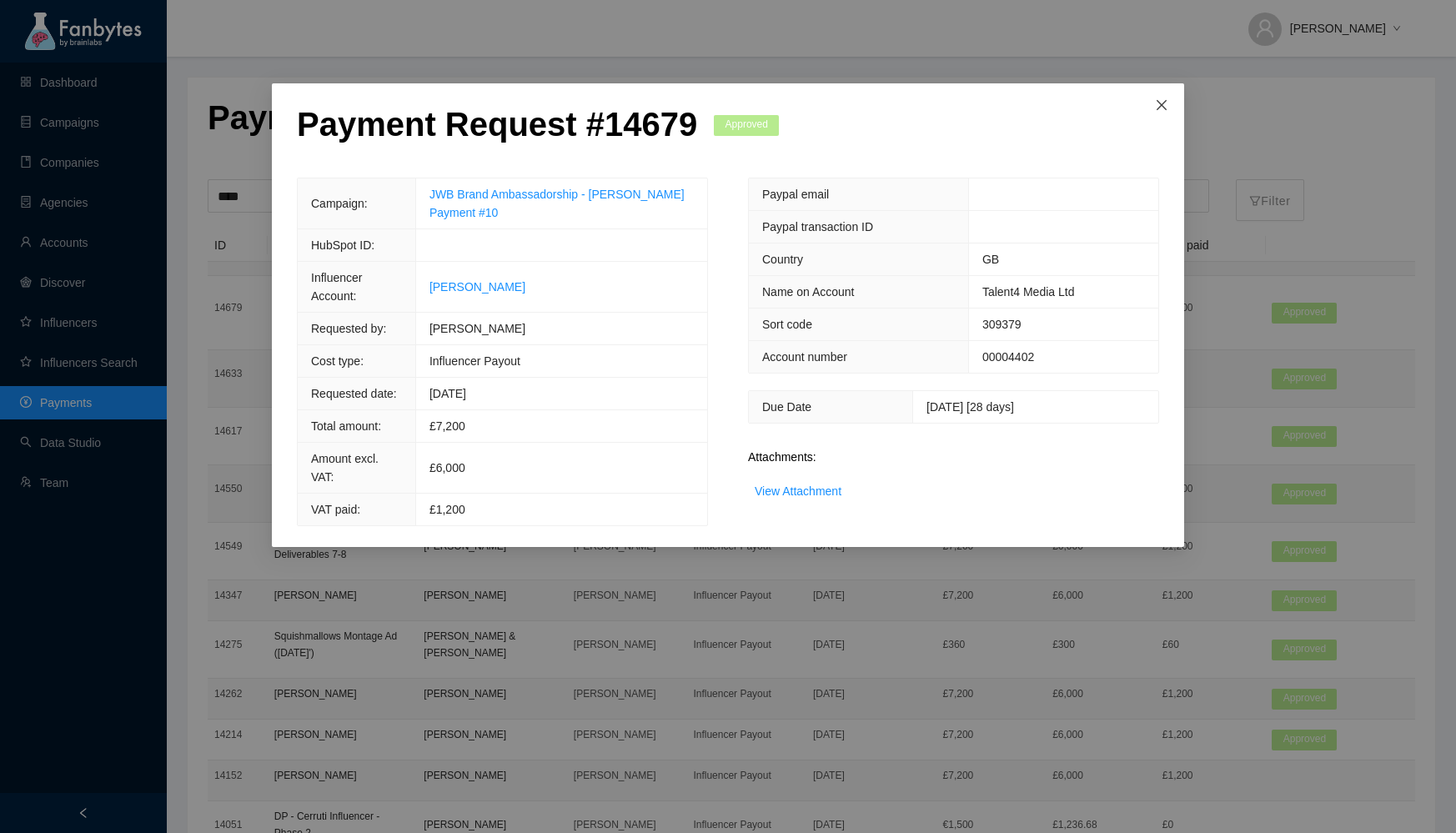
click at [1161, 96] on span "Close" at bounding box center [1161, 105] width 45 height 45
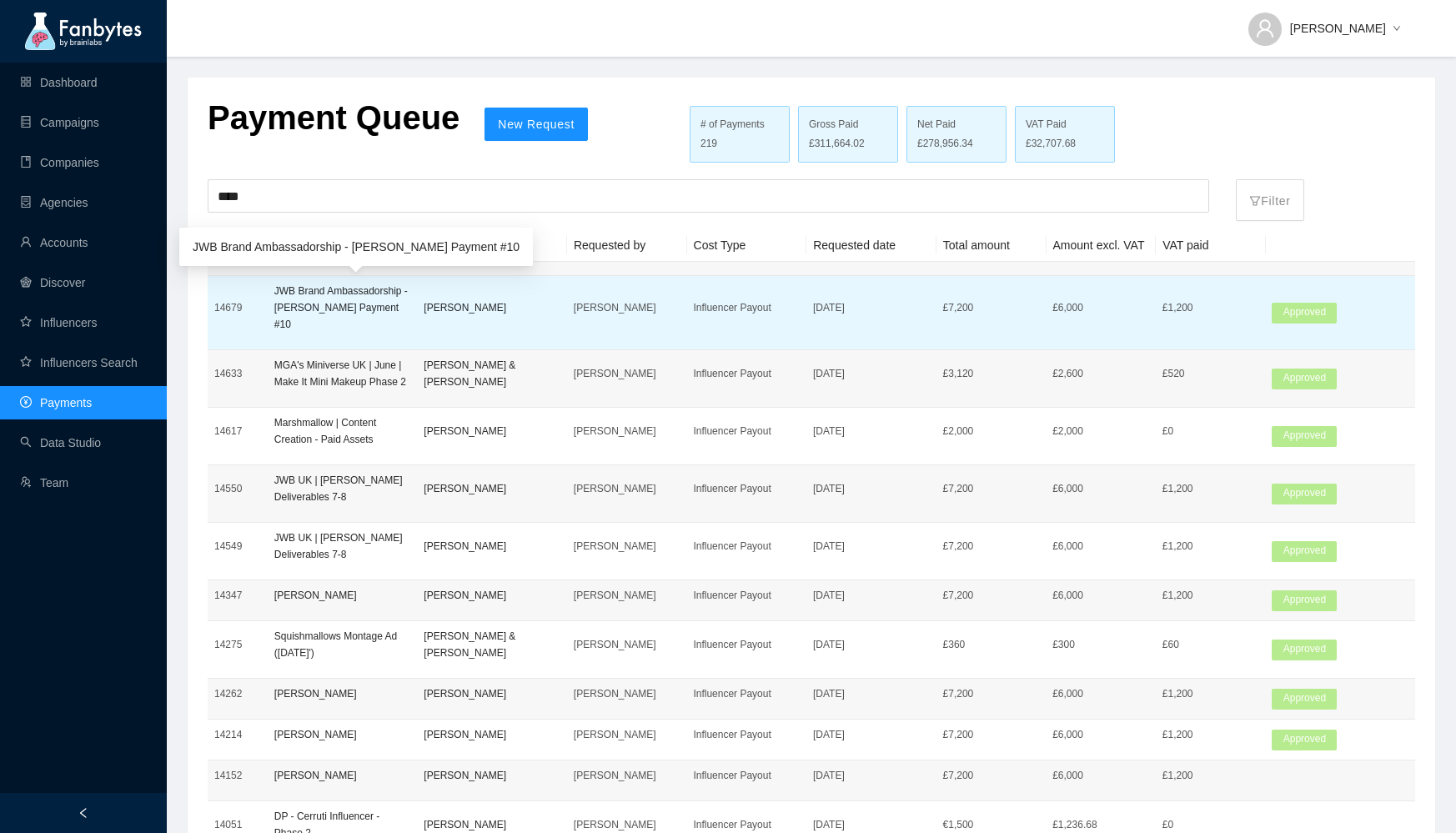
click at [370, 300] on p "JWB Brand Ambassadorship - [PERSON_NAME] Payment #10" at bounding box center [343, 307] width 137 height 50
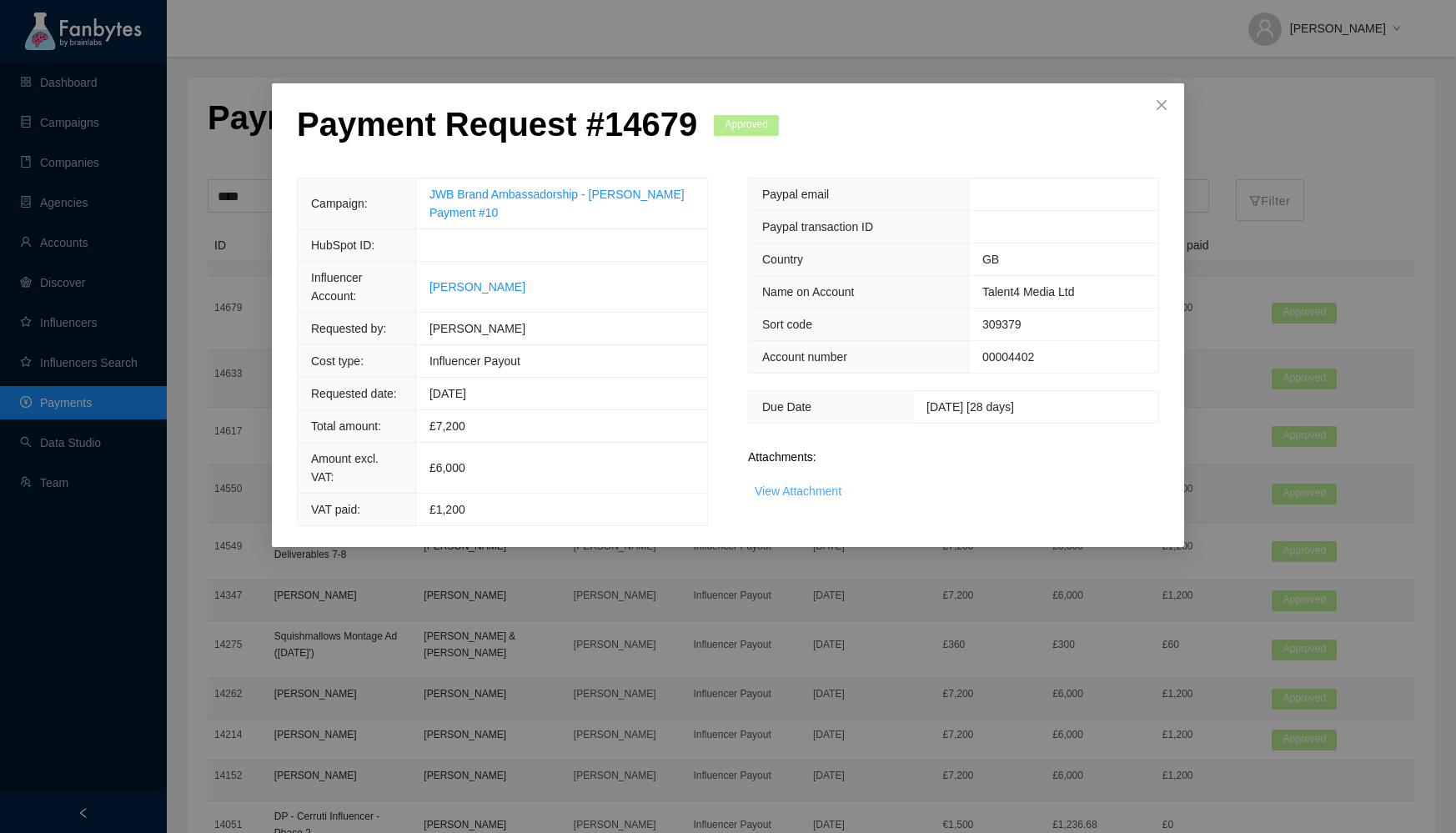
click at [835, 485] on link "View Attachment" at bounding box center [798, 491] width 87 height 14
click at [805, 490] on link "View Attachment" at bounding box center [798, 491] width 87 height 14
click at [585, 193] on link "JWB Brand Ambassadorship - [PERSON_NAME] Payment #10" at bounding box center [557, 203] width 255 height 32
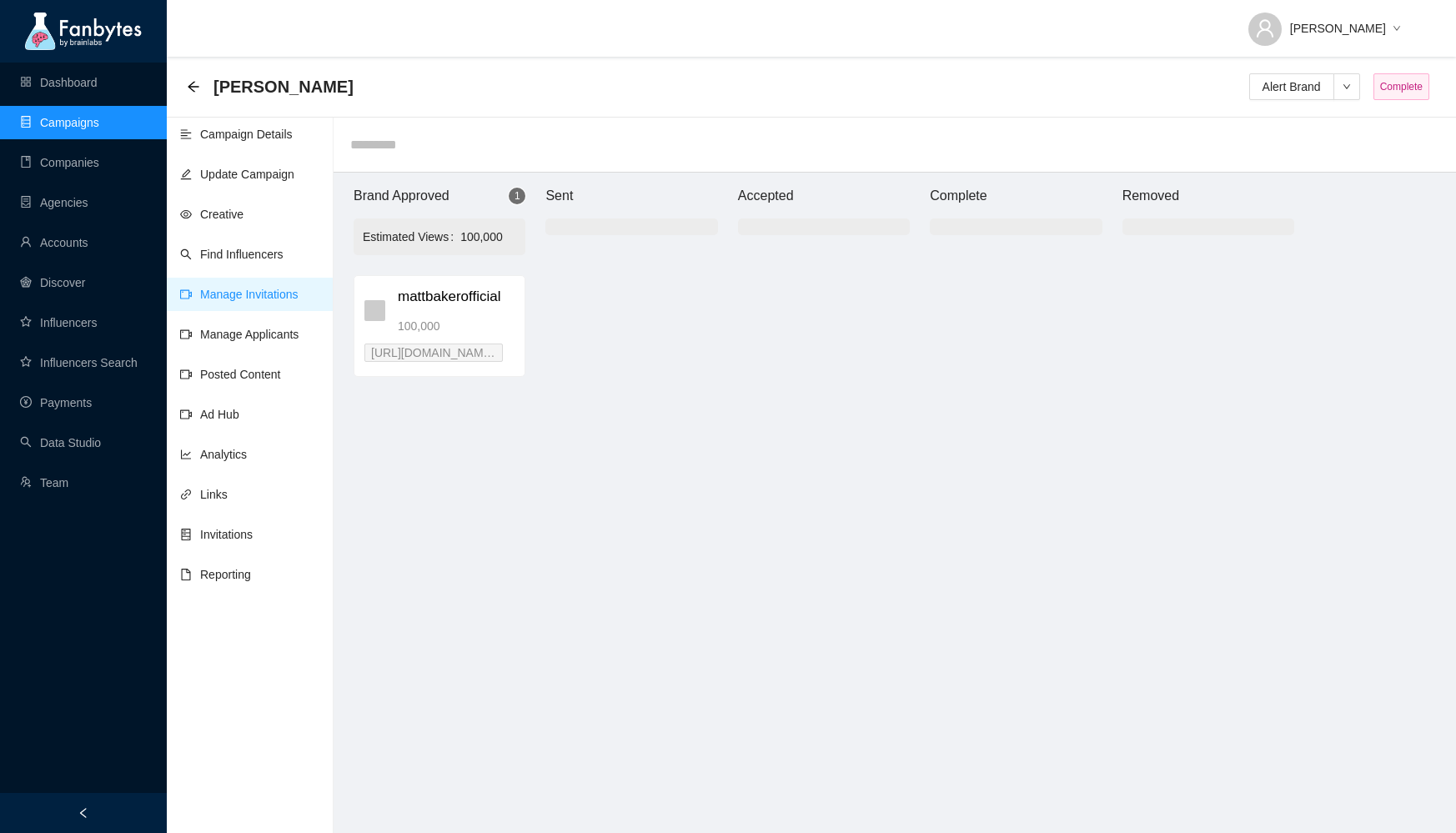
click at [191, 79] on div "James Wellbeloved" at bounding box center [274, 86] width 176 height 27
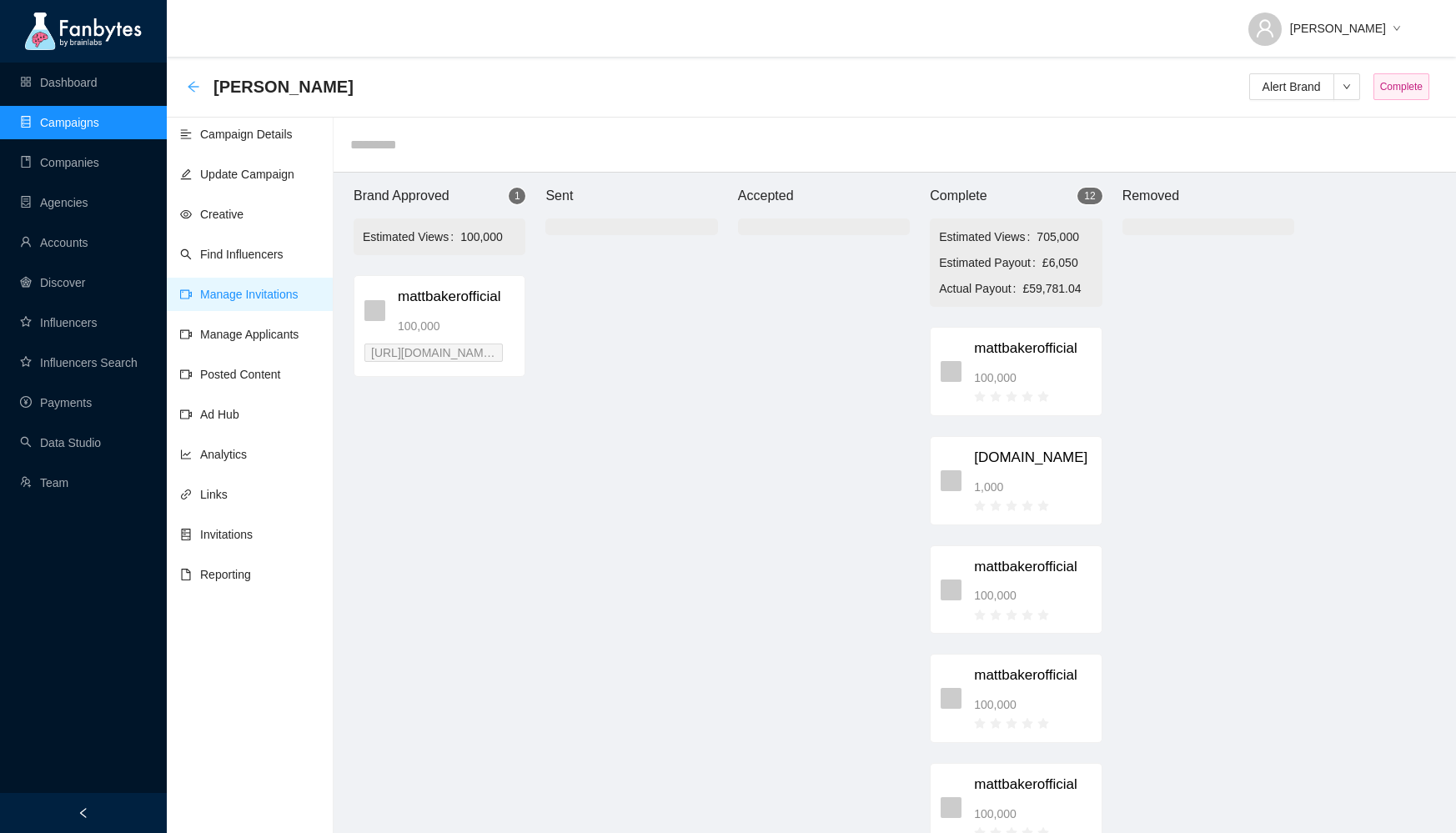
click at [198, 83] on icon "arrow-left" at bounding box center [193, 87] width 14 height 14
click at [195, 81] on icon "arrow-left" at bounding box center [193, 87] width 14 height 14
click at [190, 85] on icon "arrow-left" at bounding box center [193, 86] width 11 height 11
click at [355, 101] on div "James Wellbeloved Alert Brand Complete" at bounding box center [811, 87] width 1249 height 33
click at [200, 91] on div "[PERSON_NAME]" at bounding box center [274, 86] width 176 height 27
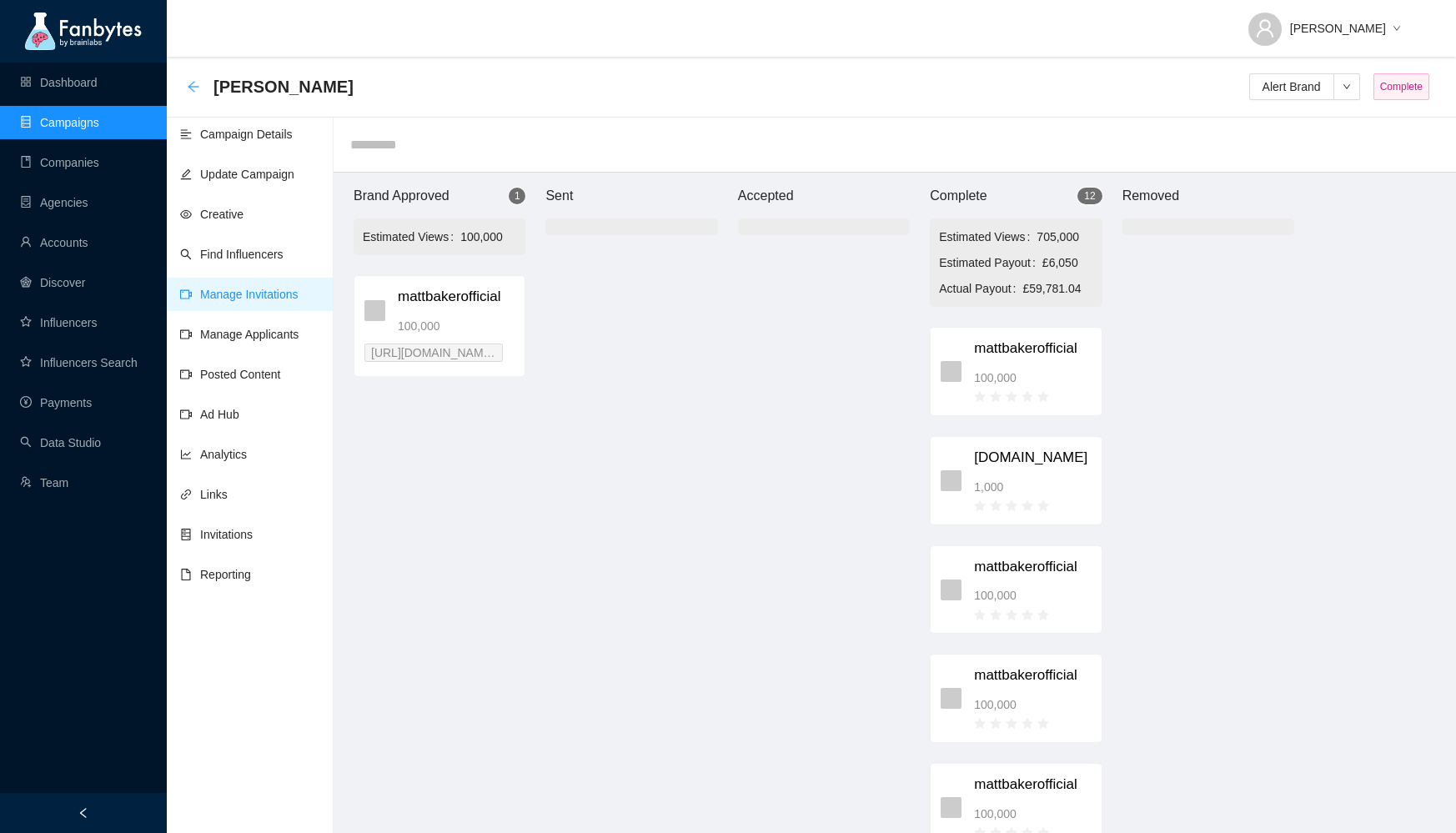
click at [192, 81] on icon "arrow-left" at bounding box center [193, 87] width 14 height 14
click at [189, 87] on icon "arrow-left" at bounding box center [193, 86] width 11 height 11
click at [224, 141] on link "Campaign Details" at bounding box center [236, 134] width 112 height 14
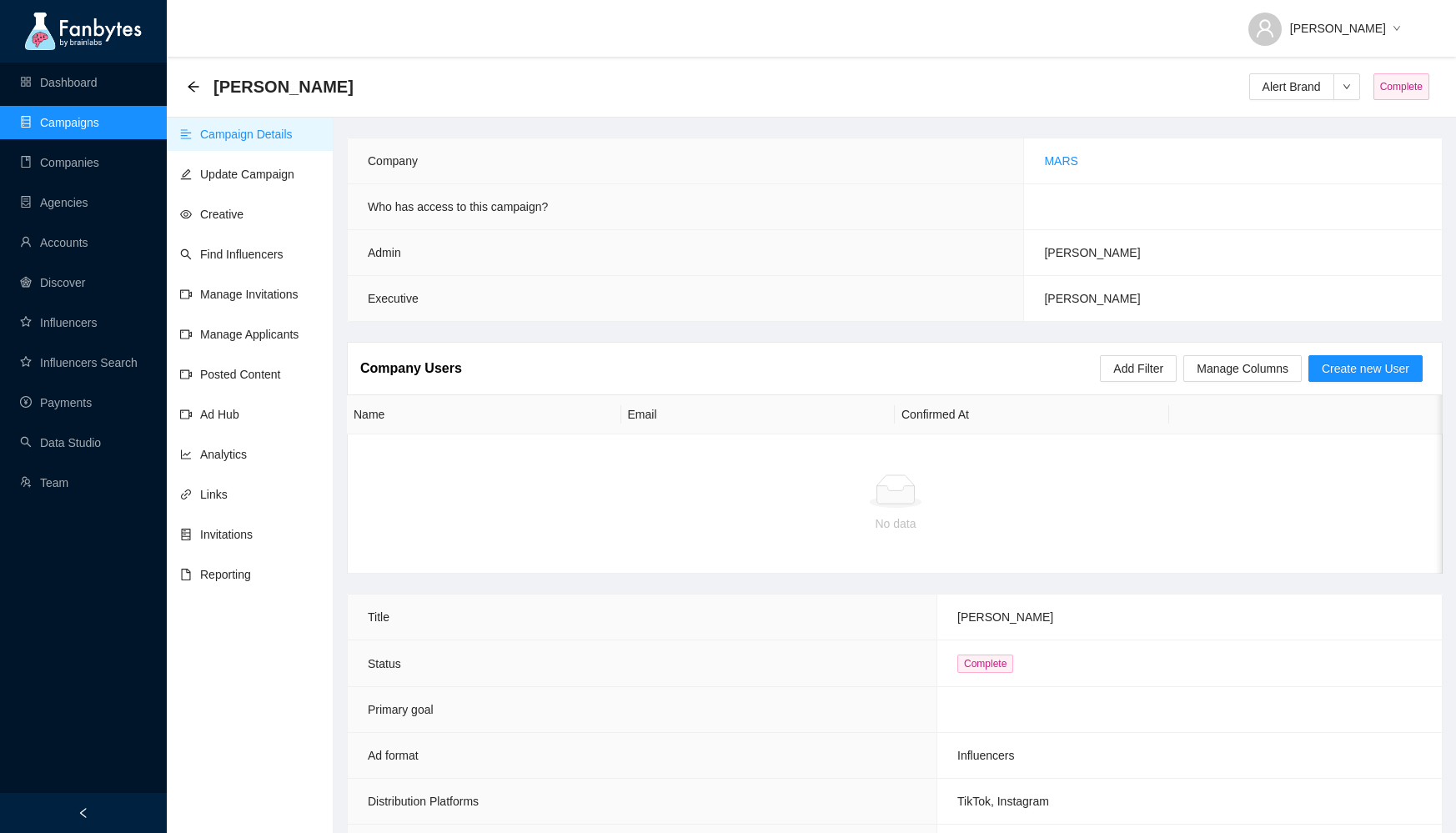
scroll to position [829, 0]
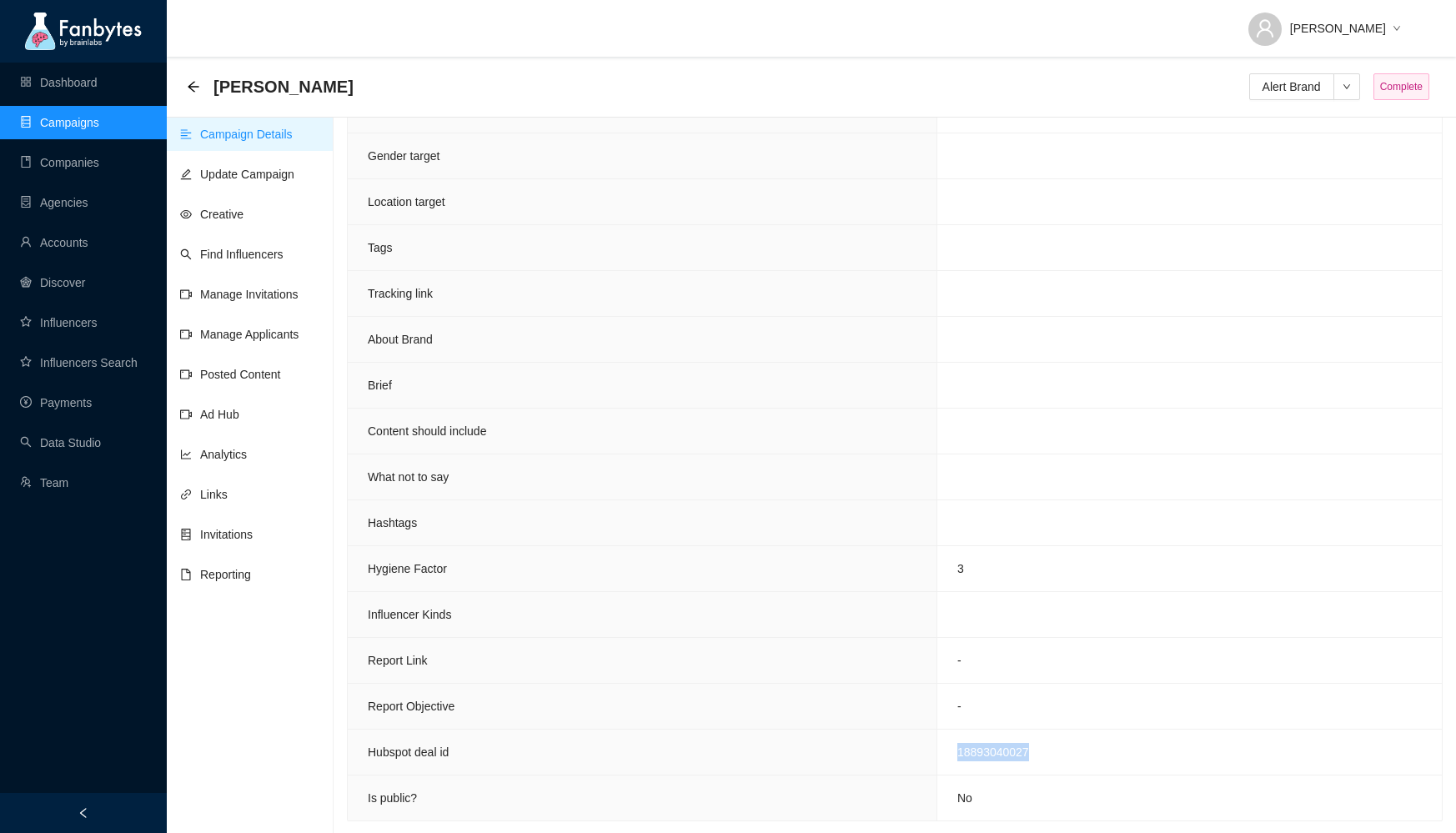
click at [988, 746] on span "18893040027" at bounding box center [993, 753] width 71 height 14
copy span "18893040027"
